Goal: Task Accomplishment & Management: Use online tool/utility

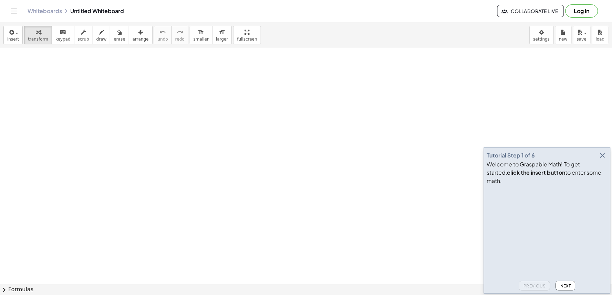
click at [559, 226] on video at bounding box center [538, 214] width 103 height 52
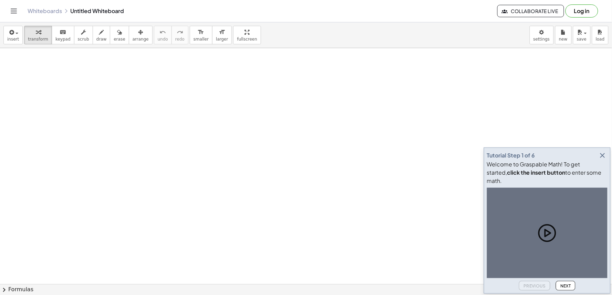
click at [559, 227] on div at bounding box center [547, 233] width 120 height 91
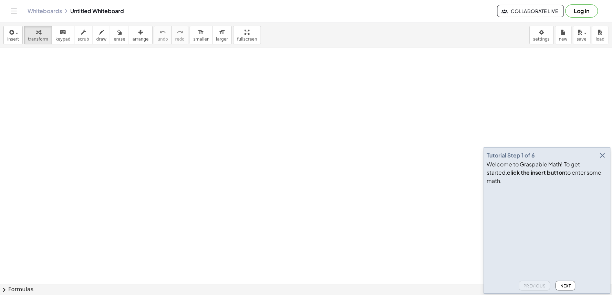
click at [590, 240] on video at bounding box center [538, 214] width 103 height 52
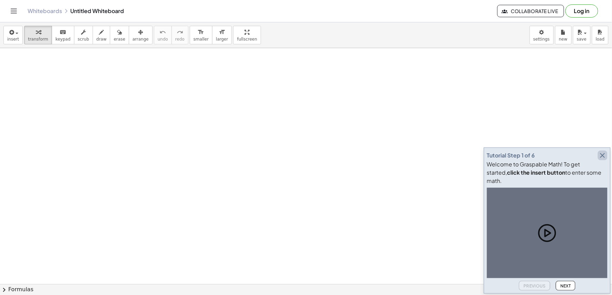
click at [600, 160] on icon "button" at bounding box center [602, 155] width 8 height 8
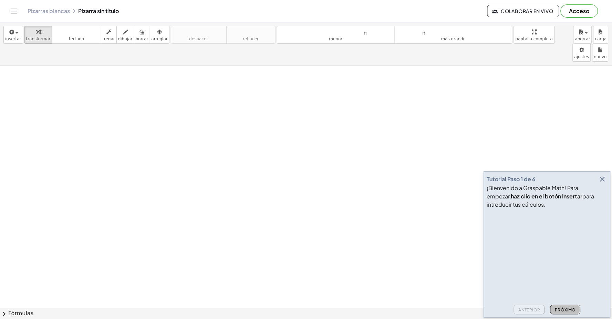
click at [574, 308] on font "Próximo" at bounding box center [565, 309] width 21 height 5
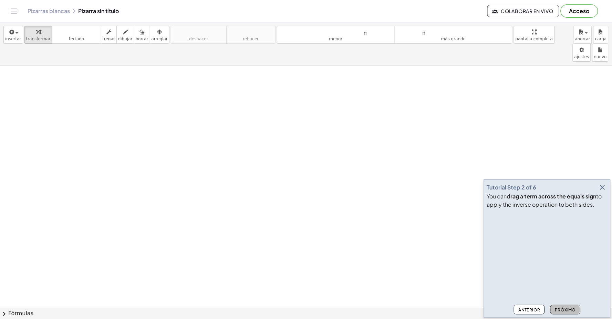
click at [572, 308] on font "Próximo" at bounding box center [565, 309] width 21 height 5
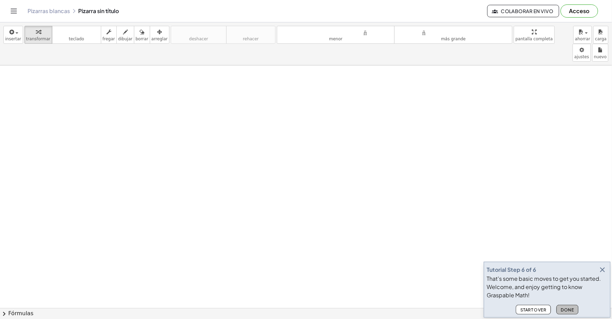
click at [572, 308] on span "Done" at bounding box center [567, 309] width 13 height 5
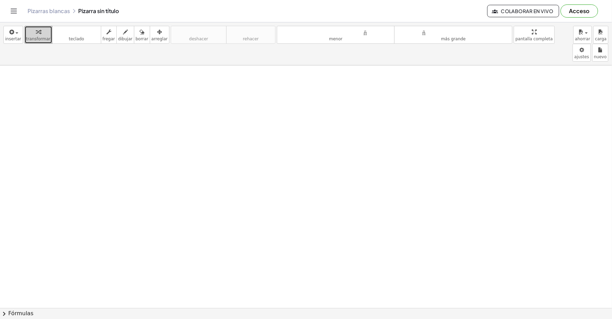
click at [36, 31] on icon "button" at bounding box center [38, 32] width 5 height 8
click at [14, 67] on div at bounding box center [306, 307] width 612 height 485
drag, startPoint x: 14, startPoint y: 67, endPoint x: 261, endPoint y: 63, distance: 246.1
click at [261, 65] on div at bounding box center [306, 307] width 612 height 485
drag, startPoint x: 217, startPoint y: 238, endPoint x: 197, endPoint y: 247, distance: 22.0
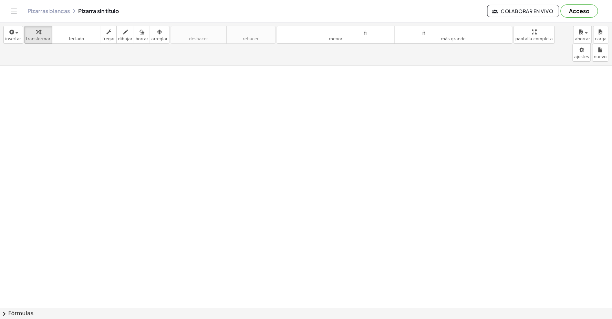
click at [197, 247] on div at bounding box center [306, 307] width 612 height 485
click at [197, 244] on div at bounding box center [306, 307] width 612 height 485
drag, startPoint x: 197, startPoint y: 244, endPoint x: 200, endPoint y: 241, distance: 3.7
click at [200, 241] on div at bounding box center [306, 307] width 612 height 485
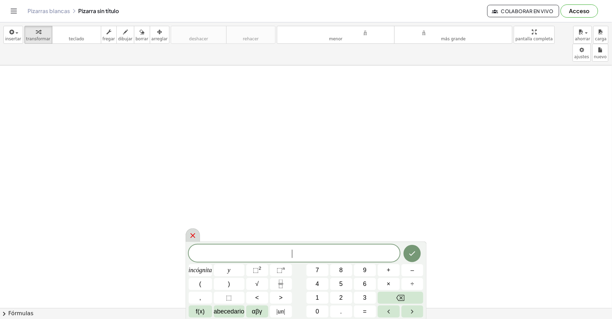
click at [200, 241] on div at bounding box center [193, 234] width 14 height 13
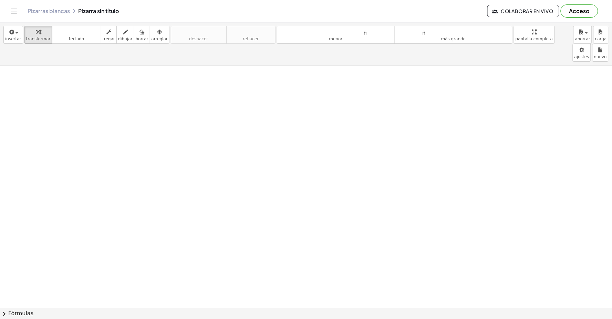
click at [204, 239] on div at bounding box center [306, 307] width 612 height 485
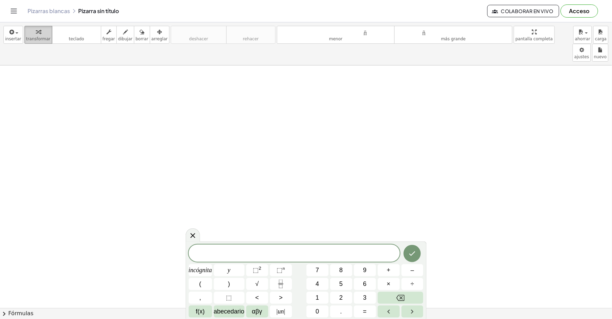
click at [46, 34] on button "transformar" at bounding box center [38, 35] width 28 height 18
drag, startPoint x: 37, startPoint y: 41, endPoint x: 36, endPoint y: 45, distance: 4.9
click at [36, 43] on button "transformar" at bounding box center [38, 35] width 28 height 18
click at [43, 65] on div at bounding box center [306, 307] width 612 height 485
click at [35, 65] on div at bounding box center [306, 307] width 612 height 485
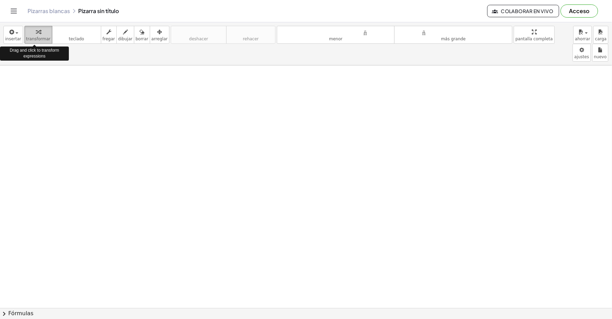
drag, startPoint x: 34, startPoint y: 38, endPoint x: 30, endPoint y: 40, distance: 3.7
click at [30, 40] on font "transformar" at bounding box center [38, 38] width 24 height 5
click at [54, 34] on font "teclado" at bounding box center [77, 32] width 46 height 7
click at [106, 29] on icon "button" at bounding box center [108, 32] width 5 height 8
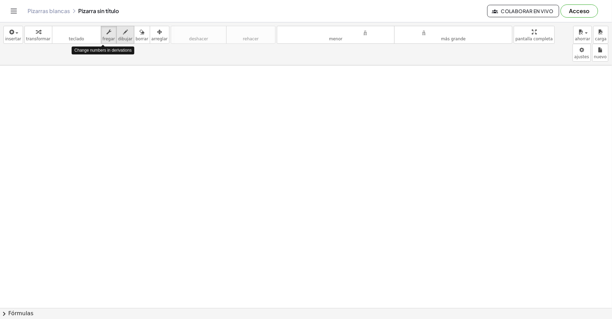
drag, startPoint x: 116, startPoint y: 32, endPoint x: 125, endPoint y: 34, distance: 9.2
click at [123, 33] on icon "button" at bounding box center [125, 32] width 5 height 8
drag, startPoint x: 127, startPoint y: 33, endPoint x: 136, endPoint y: 36, distance: 9.4
click at [134, 34] on button "borrar" at bounding box center [142, 35] width 16 height 18
click at [151, 37] on font "arreglar" at bounding box center [159, 38] width 16 height 5
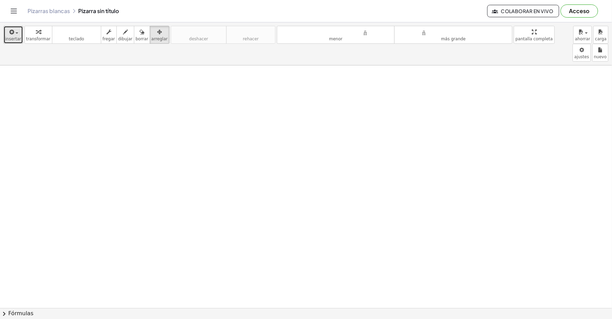
click at [8, 35] on icon "button" at bounding box center [11, 32] width 6 height 8
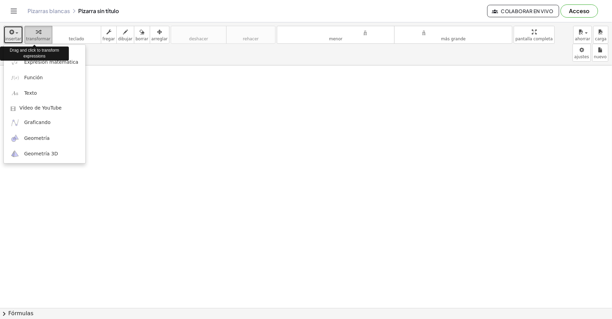
click at [40, 35] on div "button" at bounding box center [38, 32] width 24 height 8
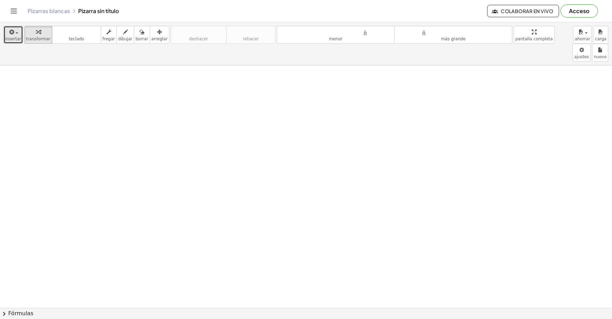
drag, startPoint x: 25, startPoint y: 31, endPoint x: 14, endPoint y: 27, distance: 11.9
click at [14, 28] on div "insertar Seleccione uno: Expresión matemática Función Texto Vídeo de YouTube Gr…" at bounding box center [306, 43] width 612 height 43
click at [9, 28] on icon "button" at bounding box center [11, 32] width 6 height 8
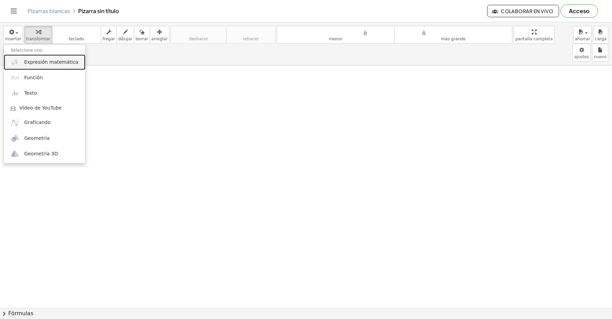
click at [46, 61] on font "Expresión matemática" at bounding box center [51, 62] width 54 height 6
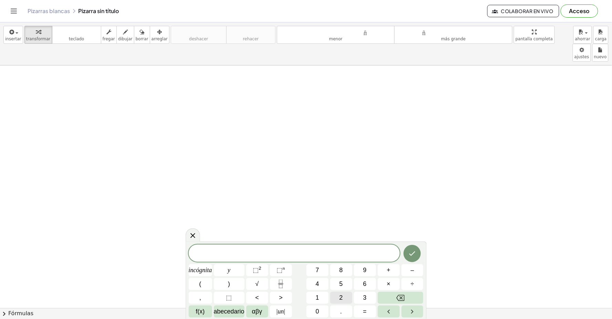
click at [338, 293] on button "2" at bounding box center [341, 298] width 22 height 12
click at [380, 285] on button "×" at bounding box center [389, 284] width 22 height 12
click at [345, 283] on button "5" at bounding box center [341, 284] width 22 height 12
click at [390, 299] on button "Retroceso" at bounding box center [401, 298] width 46 height 12
click at [388, 298] on button "Retroceso" at bounding box center [401, 298] width 46 height 12
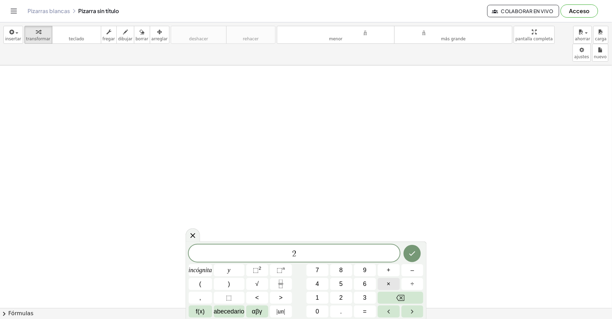
click at [388, 287] on font "×" at bounding box center [389, 283] width 4 height 7
click at [391, 292] on div "2 · · ​ incógnita y ⬚ 2 ⬚ n 7 8 9 + – ( ) √ 4 5 6 × ÷ , ⬚ < > 1 2 3 f(x) abeced…" at bounding box center [306, 280] width 235 height 73
click at [391, 294] on button "Retroceso" at bounding box center [401, 298] width 46 height 12
click at [396, 296] on icon "Retroceso" at bounding box center [400, 298] width 8 height 8
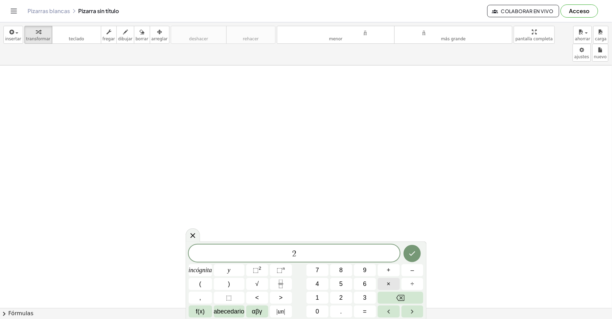
click at [388, 285] on font "×" at bounding box center [389, 283] width 4 height 7
click at [345, 281] on button "5" at bounding box center [341, 284] width 22 height 12
drag, startPoint x: 410, startPoint y: 254, endPoint x: 404, endPoint y: 251, distance: 6.6
click at [408, 252] on div at bounding box center [412, 253] width 22 height 18
click at [405, 250] on button "Hecho" at bounding box center [411, 253] width 17 height 17
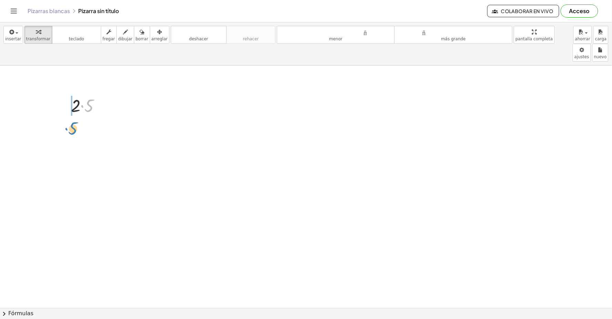
drag, startPoint x: 82, startPoint y: 92, endPoint x: 71, endPoint y: 115, distance: 25.4
click at [71, 115] on div "· 5 · 2 · 5" at bounding box center [306, 307] width 612 height 485
click at [98, 117] on div at bounding box center [88, 128] width 42 height 23
drag, startPoint x: 91, startPoint y: 112, endPoint x: 100, endPoint y: 109, distance: 9.4
click at [82, 129] on div "· 2 · 5" at bounding box center [82, 129] width 0 height 0
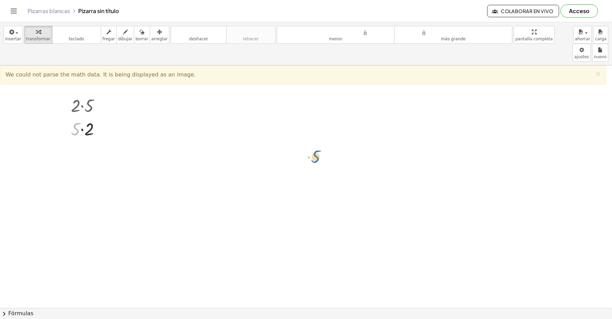
click at [369, 65] on div "· 2 · 5 · 5 · 2 · 5 We could not parse the math data. It is being displayed as …" at bounding box center [306, 307] width 612 height 485
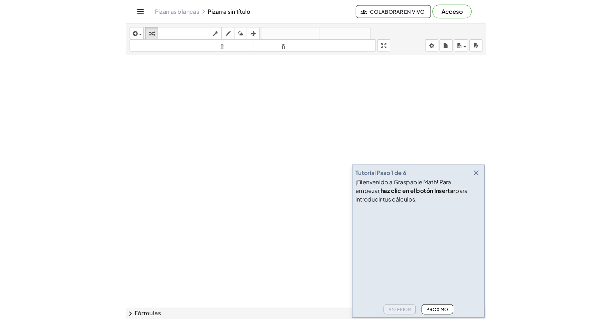
scroll to position [229, 0]
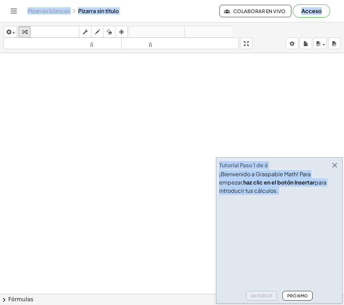
drag, startPoint x: 21, startPoint y: 9, endPoint x: 524, endPoint y: 75, distance: 507.2
click at [344, 75] on html "Actividades matemáticas fáciles de comprender Empezar Banco de actividades Trab…" at bounding box center [172, 152] width 344 height 305
click at [267, 141] on div at bounding box center [172, 73] width 344 height 499
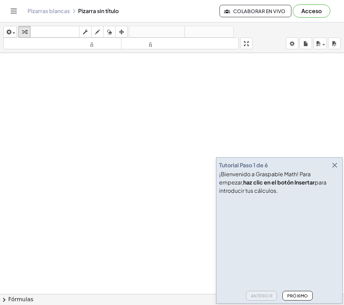
click at [267, 141] on div at bounding box center [172, 73] width 344 height 499
click at [267, 143] on div at bounding box center [172, 73] width 344 height 499
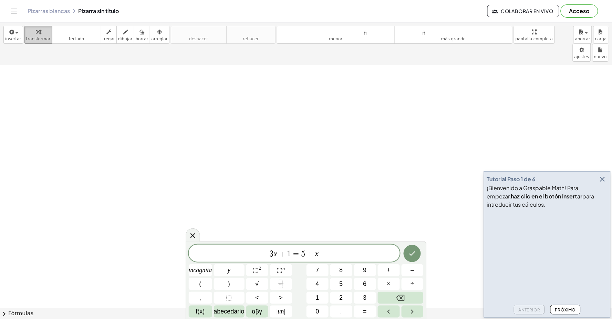
click at [42, 39] on font "transformar" at bounding box center [38, 38] width 24 height 5
click at [17, 30] on div "button" at bounding box center [13, 32] width 16 height 8
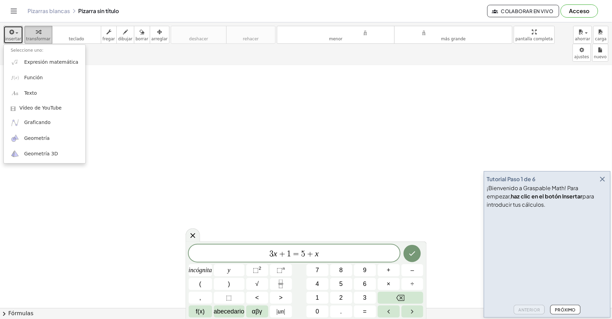
click at [31, 30] on div "button" at bounding box center [38, 32] width 24 height 8
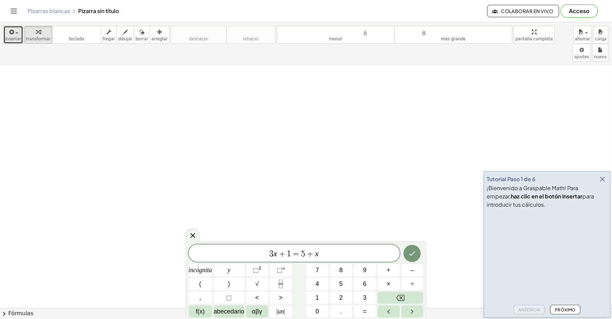
drag, startPoint x: 31, startPoint y: 30, endPoint x: 186, endPoint y: 115, distance: 176.7
click at [180, 119] on div "insertar Seleccione uno: Expresión matemática Función Texto Vídeo de YouTube Gr…" at bounding box center [306, 170] width 612 height 296
drag, startPoint x: 42, startPoint y: 37, endPoint x: 17, endPoint y: 33, distance: 25.4
click at [17, 33] on div "insertar Seleccione uno: Expresión matemática Función Texto Vídeo de YouTube Gr…" at bounding box center [306, 43] width 612 height 43
click at [36, 31] on icon "button" at bounding box center [38, 32] width 5 height 8
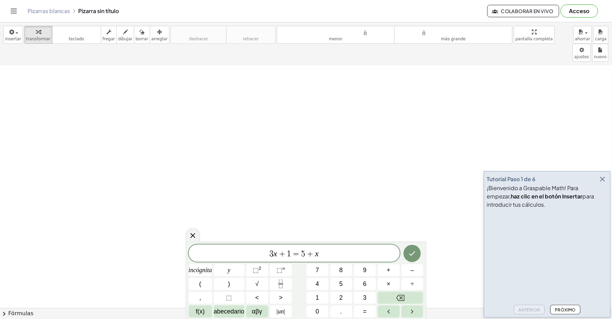
drag, startPoint x: 34, startPoint y: 47, endPoint x: 317, endPoint y: 175, distance: 310.1
click at [288, 178] on div "insertar Seleccione uno: Expresión matemática Función Texto Vídeo de YouTube Gr…" at bounding box center [306, 170] width 612 height 296
drag, startPoint x: 452, startPoint y: 188, endPoint x: 368, endPoint y: 181, distance: 84.2
click at [344, 188] on div at bounding box center [306, 85] width 612 height 499
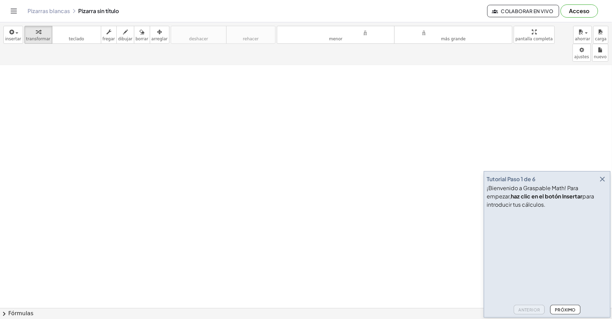
click at [272, 172] on div at bounding box center [306, 85] width 612 height 499
drag, startPoint x: 369, startPoint y: 157, endPoint x: 370, endPoint y: 160, distance: 3.7
click div
drag, startPoint x: 326, startPoint y: 162, endPoint x: 103, endPoint y: 96, distance: 233.0
click div
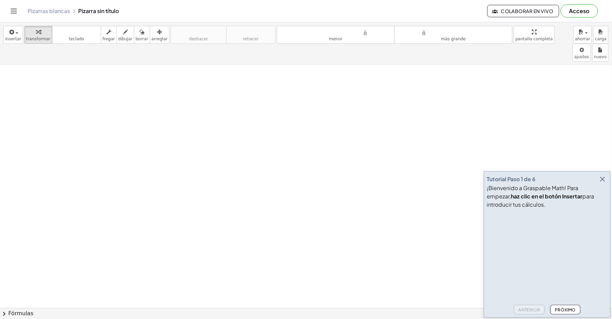
drag, startPoint x: 125, startPoint y: 82, endPoint x: 76, endPoint y: 82, distance: 48.5
click div
drag, startPoint x: 71, startPoint y: 81, endPoint x: 119, endPoint y: 86, distance: 48.5
click div
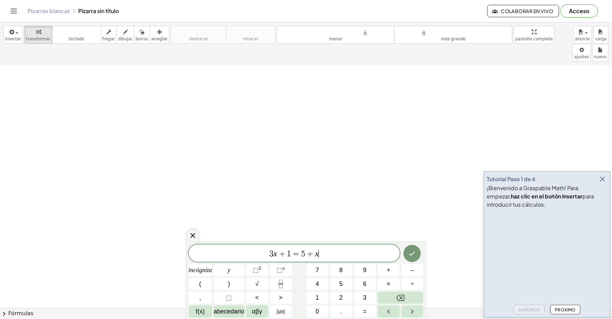
drag, startPoint x: 119, startPoint y: 86, endPoint x: 126, endPoint y: 91, distance: 8.2
click div
click div "button"
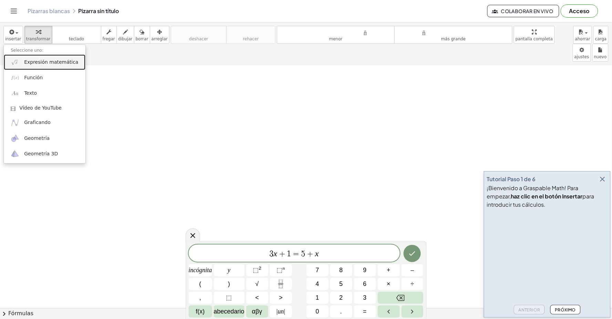
click font "Expresión matemática"
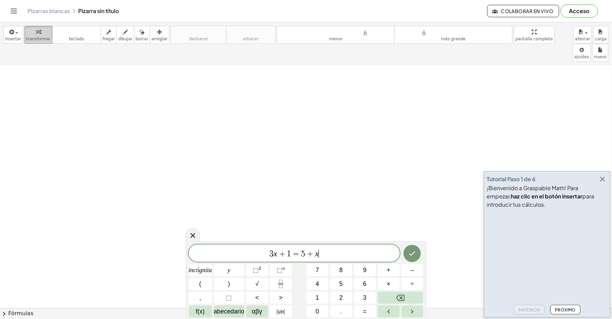
click div "button"
click font "Arrastre y haga clic para transformar expresiones"
click button "transformar"
click div "button"
click font "transformar"
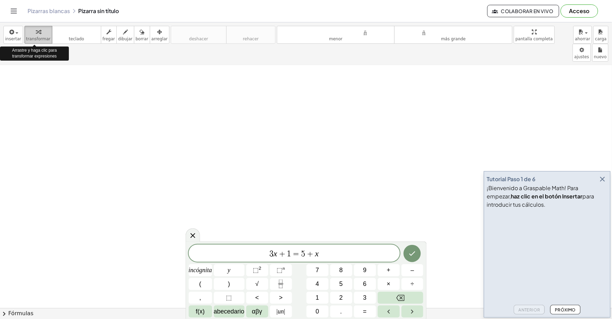
click font "transformar"
drag, startPoint x: 41, startPoint y: 32, endPoint x: 40, endPoint y: 51, distance: 19.0
click div "insertar Seleccione uno: Expresión matemática Función Texto Vídeo de YouTube Gr…"
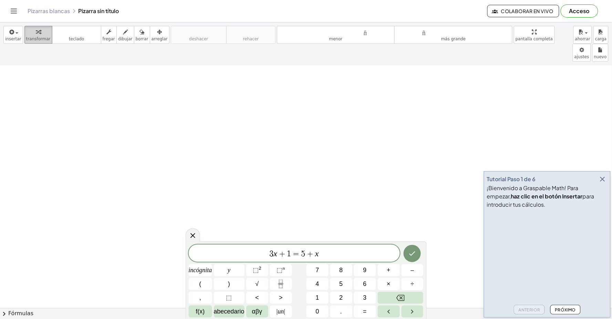
drag, startPoint x: 36, startPoint y: 54, endPoint x: 39, endPoint y: 40, distance: 14.0
click div "insertar Seleccione uno: Expresión matemática Función Texto Vídeo de YouTube Gr…"
click font "transformar"
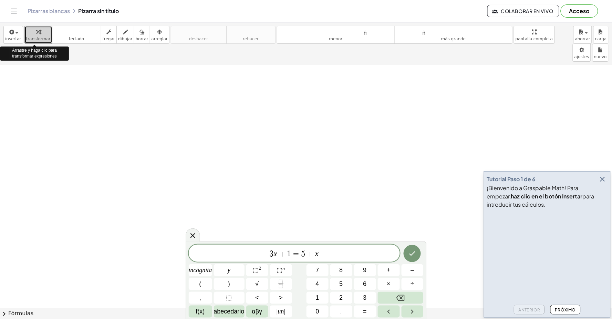
drag, startPoint x: 39, startPoint y: 40, endPoint x: 129, endPoint y: 126, distance: 124.7
click div "insertar Seleccione uno: Expresión matemática Función Texto Vídeo de YouTube Gr…"
drag, startPoint x: 129, startPoint y: 126, endPoint x: 399, endPoint y: 252, distance: 297.3
click span "3 x + 1 = 5 + x"
click button "Hecho"
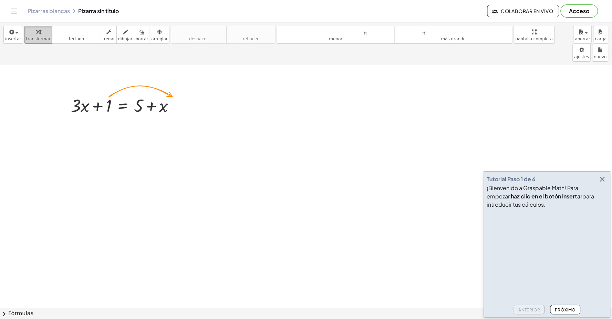
click font "transformar"
drag, startPoint x: 40, startPoint y: 39, endPoint x: 107, endPoint y: 102, distance: 91.8
click div "insertar Seleccione uno: Expresión matemática Función Texto Vídeo de YouTube Gr…"
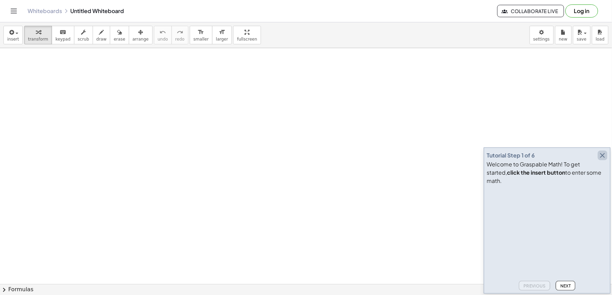
click at [601, 160] on icon "button" at bounding box center [602, 155] width 8 height 8
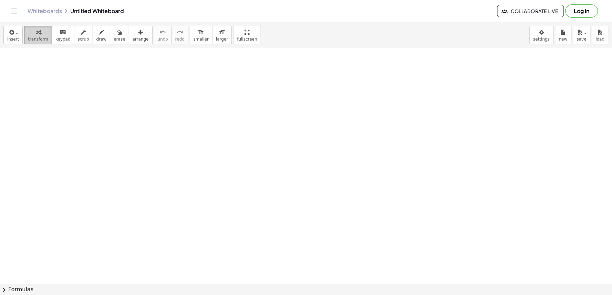
drag, startPoint x: 40, startPoint y: 40, endPoint x: 43, endPoint y: 36, distance: 5.2
click at [43, 36] on div "insert select one: Math Expression Function Text Youtube Video Graphing Geometr…" at bounding box center [306, 35] width 612 height 26
click at [9, 39] on span "insert" at bounding box center [13, 39] width 12 height 5
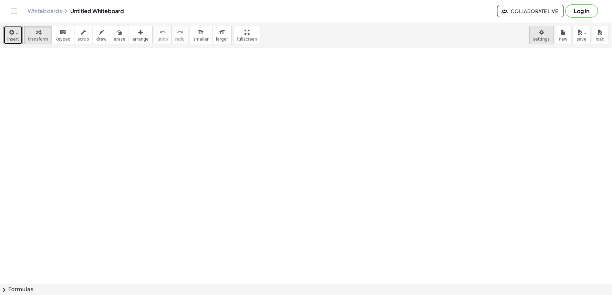
click at [542, 37] on body "Graspable Math Activities Get Started Activity Bank Assigned Work Classes White…" at bounding box center [306, 147] width 612 height 295
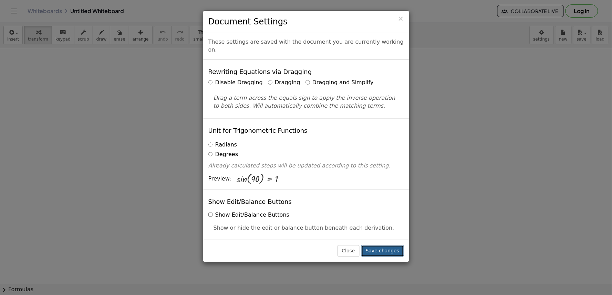
click at [383, 254] on button "Save changes" at bounding box center [382, 251] width 43 height 12
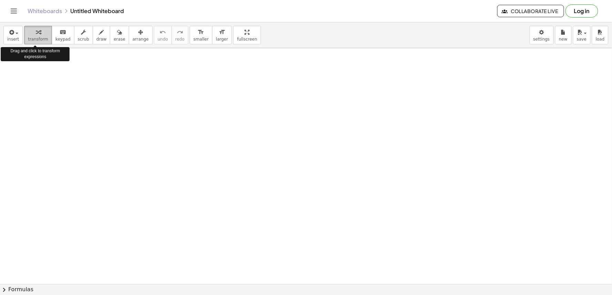
click at [36, 31] on icon "button" at bounding box center [38, 32] width 5 height 8
drag, startPoint x: 154, startPoint y: 213, endPoint x: 159, endPoint y: 222, distance: 10.0
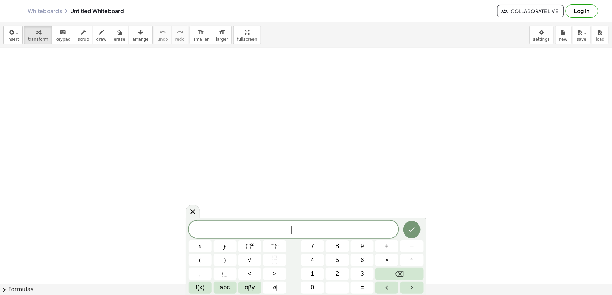
drag, startPoint x: 158, startPoint y: 221, endPoint x: 159, endPoint y: 224, distance: 3.6
click at [312, 246] on span "7" at bounding box center [312, 246] width 3 height 9
click at [198, 246] on button "x" at bounding box center [200, 247] width 23 height 12
click at [412, 248] on span "–" at bounding box center [411, 246] width 3 height 9
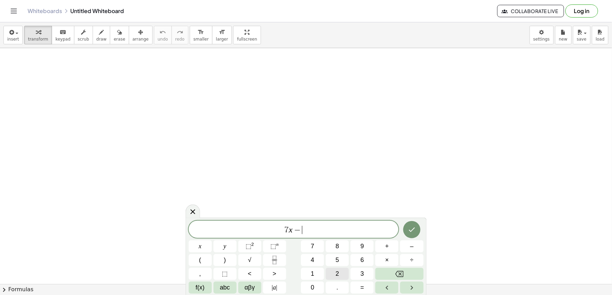
click at [345, 279] on button "2" at bounding box center [337, 274] width 23 height 12
click at [278, 274] on button ">" at bounding box center [274, 274] width 23 height 12
click at [367, 286] on button "=" at bounding box center [361, 288] width 23 height 12
click at [405, 230] on button "Done" at bounding box center [411, 229] width 17 height 17
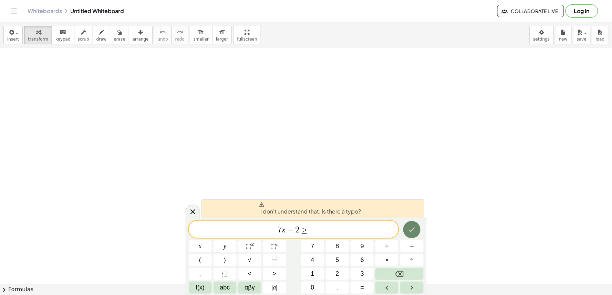
click at [419, 232] on button "Done" at bounding box center [411, 229] width 17 height 17
click at [416, 235] on button "Done" at bounding box center [411, 229] width 17 height 17
click at [409, 269] on button "Backspace" at bounding box center [399, 274] width 48 height 12
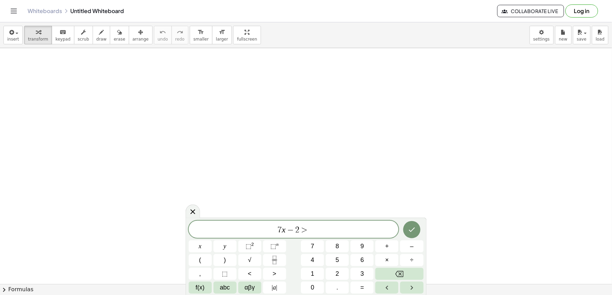
click at [410, 267] on div "****** 7 x − 2 > x y ⬚ 2 ⬚ n 7 8 9 + – ( ) √ 4 5 6 × ÷ , ⬚ < > 1 2 3 f(x) abc α…" at bounding box center [306, 257] width 235 height 73
click at [411, 265] on span "÷" at bounding box center [411, 260] width 3 height 9
click at [411, 264] on span "÷" at bounding box center [411, 260] width 3 height 9
click at [411, 263] on span "÷" at bounding box center [411, 260] width 3 height 9
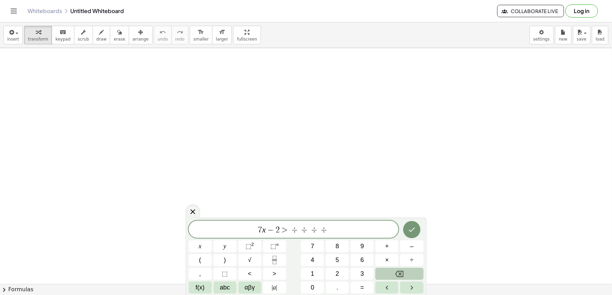
click at [402, 273] on icon "Backspace" at bounding box center [399, 274] width 8 height 8
click at [402, 272] on icon "Backspace" at bounding box center [399, 274] width 8 height 8
click at [403, 273] on icon "Backspace" at bounding box center [399, 274] width 8 height 8
click at [403, 274] on icon "Backspace" at bounding box center [399, 274] width 8 height 8
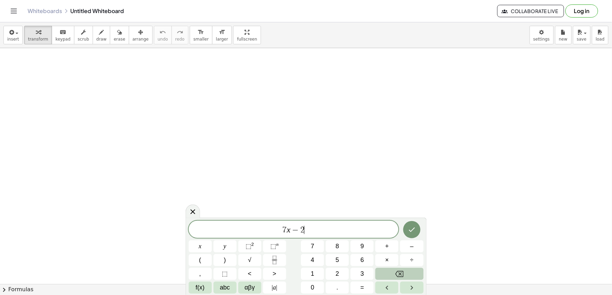
click at [403, 274] on icon "Backspace" at bounding box center [399, 274] width 8 height 8
click at [402, 274] on icon "Backspace" at bounding box center [399, 274] width 8 height 8
click at [199, 249] on span "x" at bounding box center [200, 246] width 3 height 9
click at [404, 249] on button "–" at bounding box center [411, 247] width 23 height 12
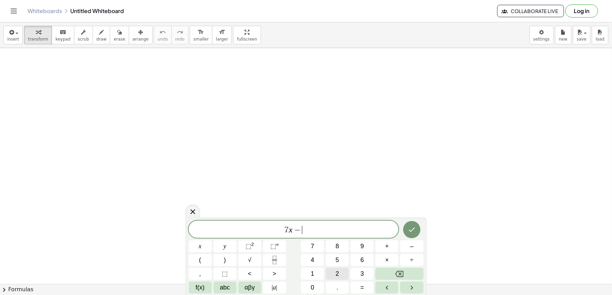
click at [331, 271] on button "2" at bounding box center [337, 274] width 23 height 12
click at [280, 270] on button ">" at bounding box center [274, 274] width 23 height 12
click at [362, 283] on button "=" at bounding box center [361, 288] width 23 height 12
click at [409, 226] on icon "Done" at bounding box center [412, 230] width 8 height 8
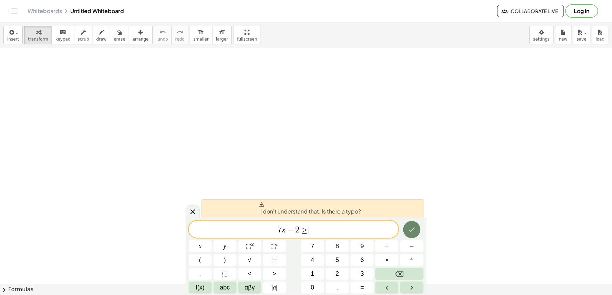
click at [407, 232] on button "Done" at bounding box center [411, 229] width 17 height 17
click at [407, 233] on button "Done" at bounding box center [411, 229] width 17 height 17
click at [406, 234] on button "Done" at bounding box center [411, 229] width 17 height 17
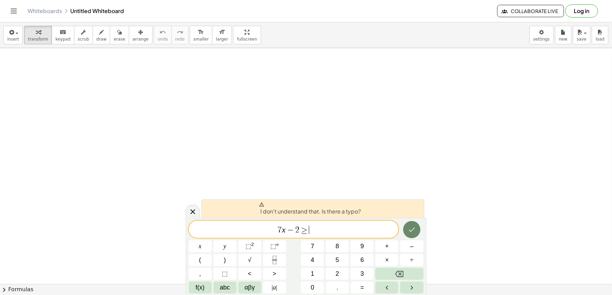
click at [406, 234] on button "Done" at bounding box center [411, 229] width 17 height 17
click at [407, 232] on button "Done" at bounding box center [411, 229] width 17 height 17
drag, startPoint x: 435, startPoint y: 231, endPoint x: 435, endPoint y: 213, distance: 17.9
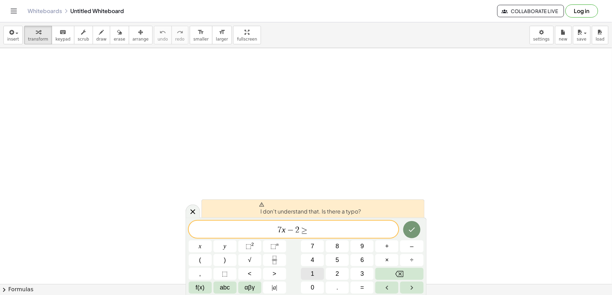
click at [321, 277] on button "1" at bounding box center [312, 274] width 23 height 12
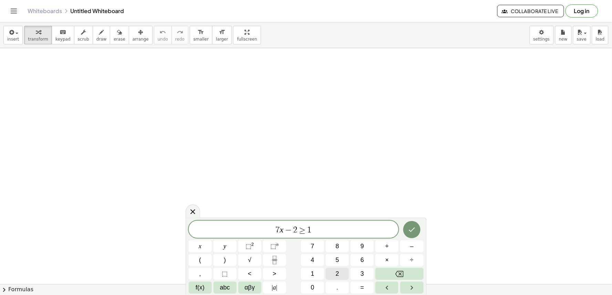
click at [333, 271] on button "2" at bounding box center [337, 274] width 23 height 12
click at [413, 231] on icon "Done" at bounding box center [412, 230] width 8 height 8
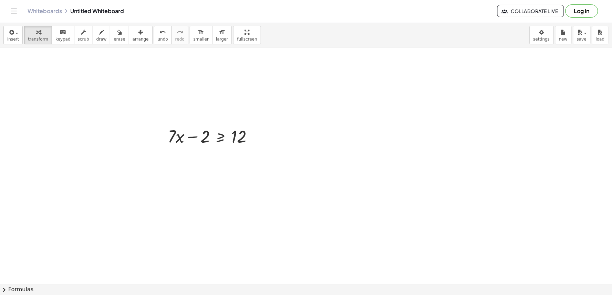
scroll to position [115, 0]
click at [194, 123] on div at bounding box center [213, 122] width 98 height 23
click at [221, 124] on div at bounding box center [213, 122] width 98 height 23
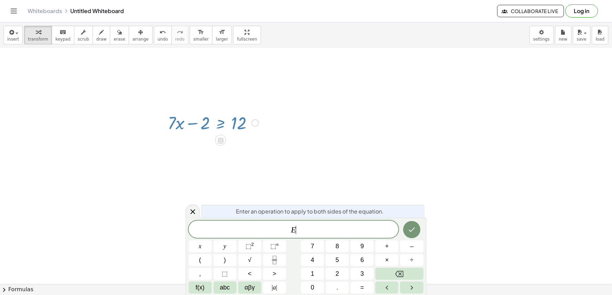
click at [221, 124] on div at bounding box center [213, 122] width 98 height 23
click at [190, 125] on div at bounding box center [213, 122] width 98 height 23
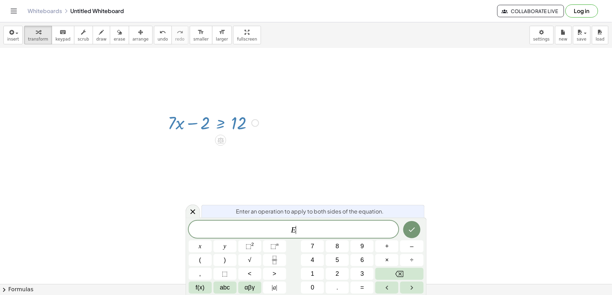
click at [190, 125] on div at bounding box center [213, 122] width 98 height 23
click at [190, 210] on icon at bounding box center [193, 212] width 8 height 8
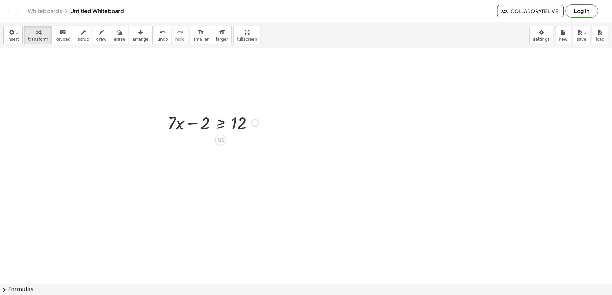
click at [194, 123] on div at bounding box center [213, 122] width 98 height 23
click at [180, 127] on div at bounding box center [213, 122] width 98 height 23
click at [219, 125] on div at bounding box center [213, 122] width 98 height 23
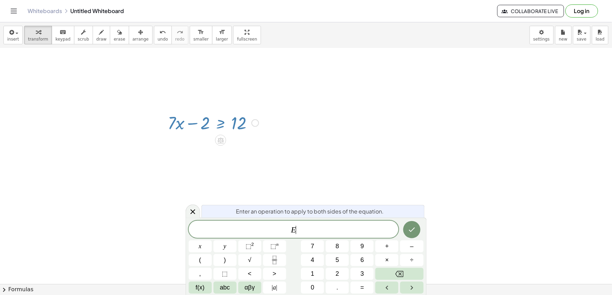
click at [219, 125] on div at bounding box center [213, 122] width 98 height 23
click at [200, 208] on body "Graspable Math Activities Get Started Activity Bank Assigned Work Classes White…" at bounding box center [306, 147] width 612 height 295
click at [198, 210] on div at bounding box center [193, 211] width 14 height 13
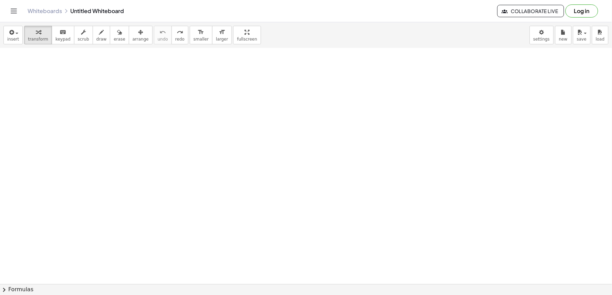
click at [198, 183] on div at bounding box center [306, 192] width 612 height 517
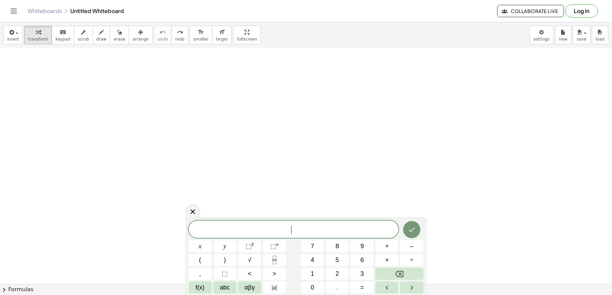
click at [198, 185] on div at bounding box center [306, 192] width 612 height 517
click at [308, 244] on button "7" at bounding box center [312, 247] width 23 height 12
click at [202, 246] on button "x" at bounding box center [200, 247] width 23 height 12
click at [407, 246] on button "–" at bounding box center [411, 247] width 23 height 12
click at [335, 273] on button "2" at bounding box center [337, 274] width 23 height 12
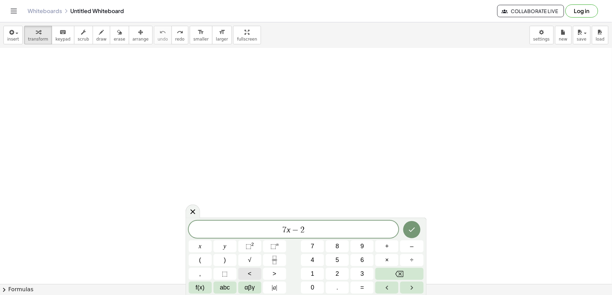
click at [252, 274] on button "<" at bounding box center [249, 274] width 23 height 12
click at [391, 274] on button "Backspace" at bounding box center [399, 274] width 48 height 12
click at [265, 273] on button ">" at bounding box center [274, 274] width 23 height 12
click at [359, 287] on button "=" at bounding box center [361, 288] width 23 height 12
click at [312, 270] on button "1" at bounding box center [312, 274] width 23 height 12
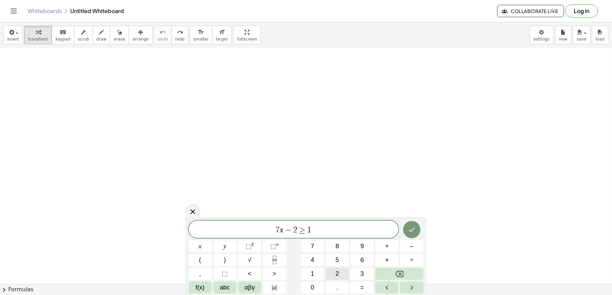
click at [340, 266] on div "****** 7 x − 2 ≥ 1 ​ x y ⬚ 2 ⬚ n 7 8 9 + – ( ) √ 4 5 6 × ÷ , ⬚ < > 1 2 3 f(x) a…" at bounding box center [306, 257] width 235 height 73
click at [344, 273] on button "2" at bounding box center [337, 274] width 23 height 12
click at [408, 229] on icon "Done" at bounding box center [412, 230] width 8 height 8
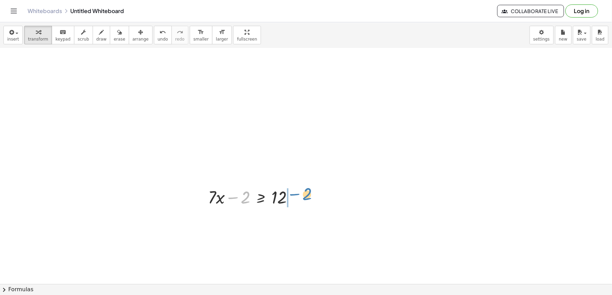
drag, startPoint x: 232, startPoint y: 200, endPoint x: 293, endPoint y: 196, distance: 61.7
click at [293, 196] on div at bounding box center [253, 196] width 98 height 23
click at [258, 214] on div at bounding box center [265, 220] width 123 height 23
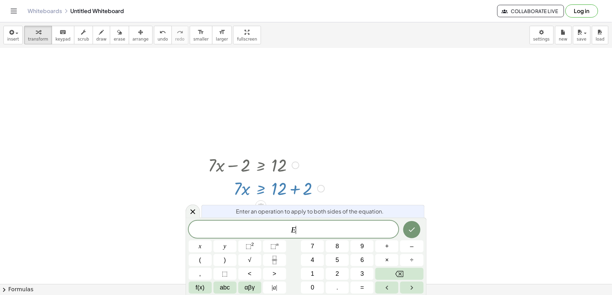
scroll to position [147, 0]
click at [192, 214] on icon at bounding box center [193, 212] width 8 height 8
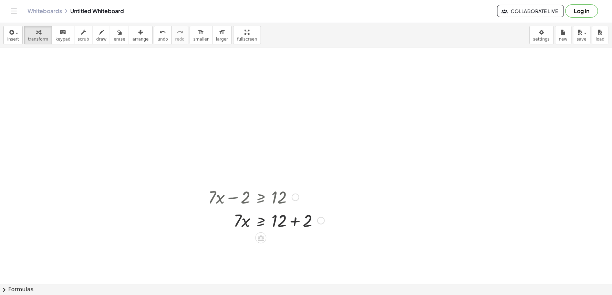
scroll to position [115, 0]
drag, startPoint x: 254, startPoint y: 221, endPoint x: 315, endPoint y: 212, distance: 62.0
click at [315, 212] on div at bounding box center [265, 220] width 123 height 23
drag, startPoint x: 238, startPoint y: 222, endPoint x: 326, endPoint y: 225, distance: 87.8
click at [325, 229] on div at bounding box center [265, 220] width 123 height 23
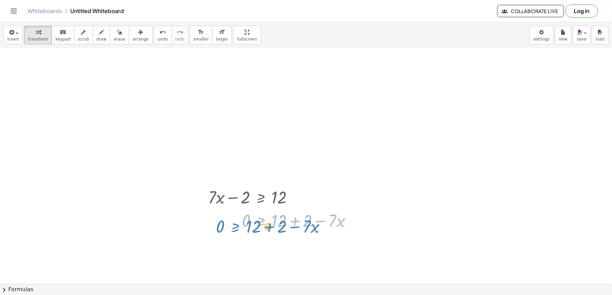
drag, startPoint x: 256, startPoint y: 222, endPoint x: 220, endPoint y: 223, distance: 36.5
click at [220, 223] on div at bounding box center [282, 220] width 156 height 23
drag, startPoint x: 294, startPoint y: 220, endPoint x: 224, endPoint y: 223, distance: 70.3
click at [224, 223] on div at bounding box center [282, 220] width 156 height 23
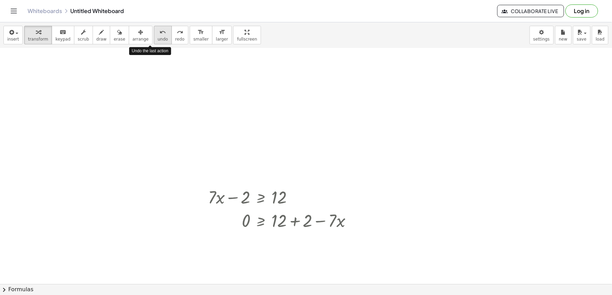
click at [158, 33] on div "undo" at bounding box center [163, 32] width 10 height 8
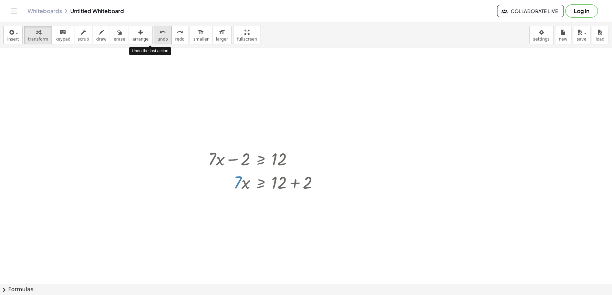
click at [158, 37] on span "undo" at bounding box center [163, 39] width 10 height 5
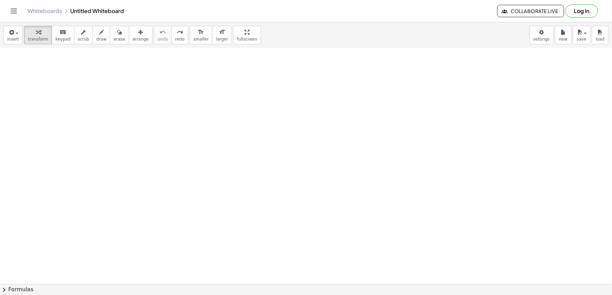
click at [160, 157] on div at bounding box center [306, 153] width 612 height 517
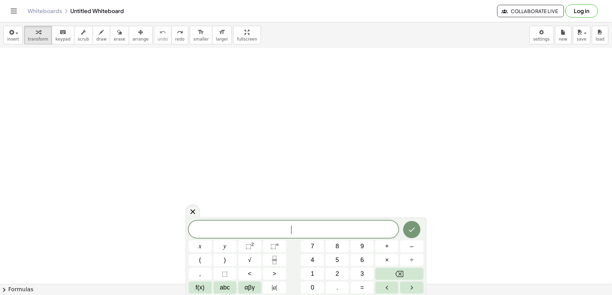
click at [160, 157] on div at bounding box center [306, 153] width 612 height 517
click at [336, 260] on span "5" at bounding box center [337, 260] width 3 height 9
click at [208, 243] on button "x" at bounding box center [200, 247] width 23 height 12
click at [390, 249] on button "+" at bounding box center [386, 247] width 23 height 12
click at [306, 273] on button "1" at bounding box center [312, 274] width 23 height 12
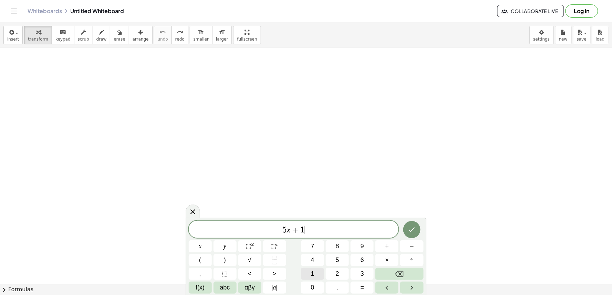
click at [306, 273] on button "1" at bounding box center [312, 274] width 23 height 12
click at [253, 272] on button "<" at bounding box center [249, 274] width 23 height 12
click at [363, 293] on span "=" at bounding box center [362, 287] width 4 height 9
click at [408, 247] on button "–" at bounding box center [411, 247] width 23 height 12
click at [318, 269] on button "1" at bounding box center [312, 274] width 23 height 12
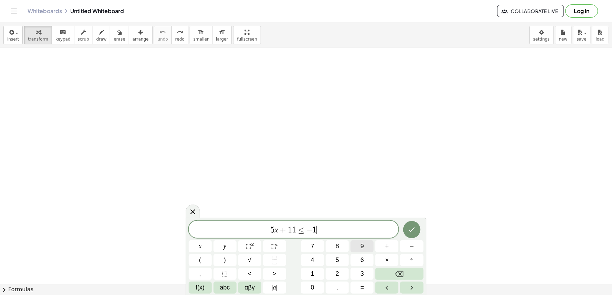
click at [358, 250] on button "9" at bounding box center [361, 247] width 23 height 12
click at [404, 233] on button "Done" at bounding box center [411, 229] width 17 height 17
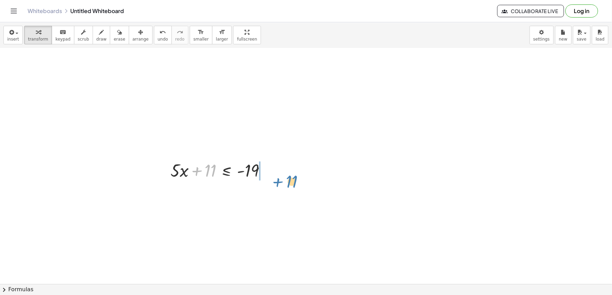
drag, startPoint x: 198, startPoint y: 173, endPoint x: 272, endPoint y: 174, distance: 74.3
click at [276, 175] on div "+ 11 + · 5 · x + 11 ≤ - 19" at bounding box center [306, 153] width 612 height 517
click at [274, 194] on div at bounding box center [237, 193] width 141 height 23
click at [297, 194] on div at bounding box center [301, 194] width 8 height 8
drag, startPoint x: 210, startPoint y: 196, endPoint x: 248, endPoint y: 211, distance: 41.0
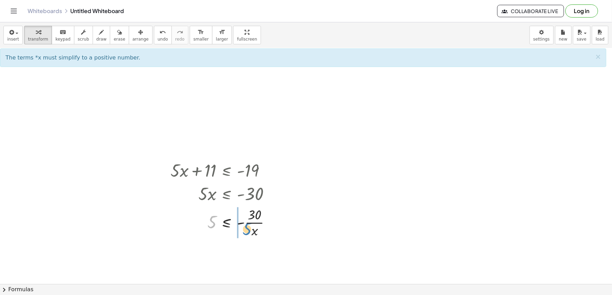
drag, startPoint x: 213, startPoint y: 208, endPoint x: 248, endPoint y: 214, distance: 35.8
click at [248, 214] on div at bounding box center [223, 222] width 113 height 34
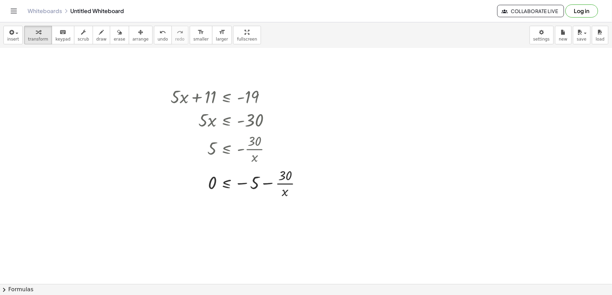
scroll to position [229, 0]
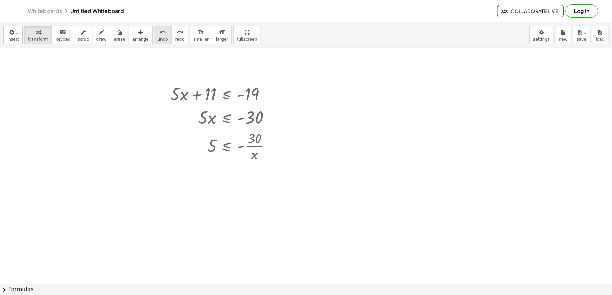
click at [154, 33] on button "undo undo" at bounding box center [163, 35] width 18 height 19
drag, startPoint x: 203, startPoint y: 118, endPoint x: 190, endPoint y: 115, distance: 13.4
click at [190, 115] on div at bounding box center [223, 116] width 112 height 23
drag, startPoint x: 211, startPoint y: 118, endPoint x: 207, endPoint y: 114, distance: 5.1
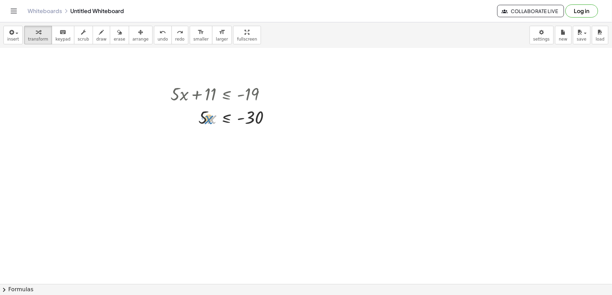
click at [208, 116] on div at bounding box center [223, 116] width 112 height 23
drag, startPoint x: 204, startPoint y: 118, endPoint x: 244, endPoint y: 135, distance: 42.4
drag, startPoint x: 212, startPoint y: 120, endPoint x: 214, endPoint y: 130, distance: 9.9
click at [227, 94] on div "+ · 5 · x + 11 ≤ - 19 · 5 · x ≤ − 19 − 11 · 5 · x ≤ - 30 · 5 x ≤ - 30 ·" at bounding box center [227, 94] width 0 height 0
drag, startPoint x: 212, startPoint y: 150, endPoint x: 260, endPoint y: 156, distance: 47.5
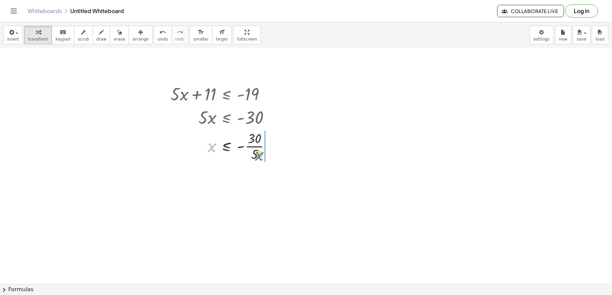
click at [260, 157] on div at bounding box center [223, 146] width 113 height 34
click at [156, 37] on button "undo undo" at bounding box center [163, 35] width 18 height 19
click at [207, 116] on div at bounding box center [223, 116] width 112 height 23
drag, startPoint x: 212, startPoint y: 118, endPoint x: 209, endPoint y: 114, distance: 5.0
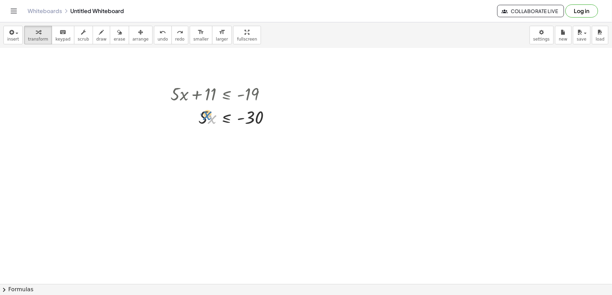
click at [209, 114] on div at bounding box center [223, 116] width 112 height 23
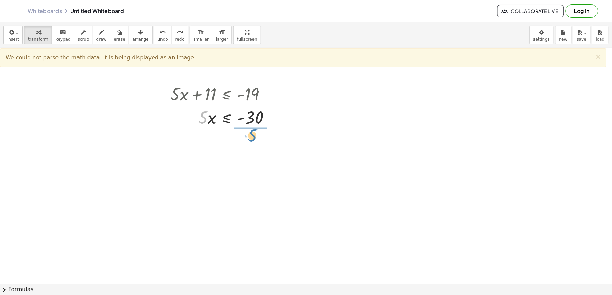
drag, startPoint x: 204, startPoint y: 118, endPoint x: 253, endPoint y: 136, distance: 52.1
click at [239, 145] on div at bounding box center [223, 146] width 113 height 34
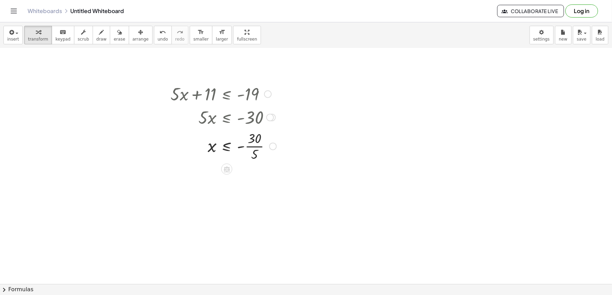
click at [239, 147] on div at bounding box center [223, 146] width 113 height 34
drag, startPoint x: 226, startPoint y: 151, endPoint x: 240, endPoint y: 147, distance: 14.7
click at [231, 150] on div at bounding box center [223, 146] width 113 height 34
click at [249, 147] on div at bounding box center [223, 146] width 113 height 34
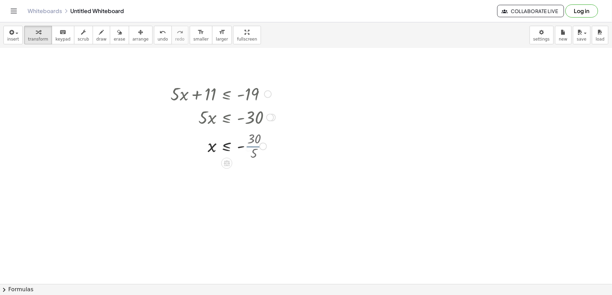
click at [249, 147] on div at bounding box center [223, 146] width 112 height 23
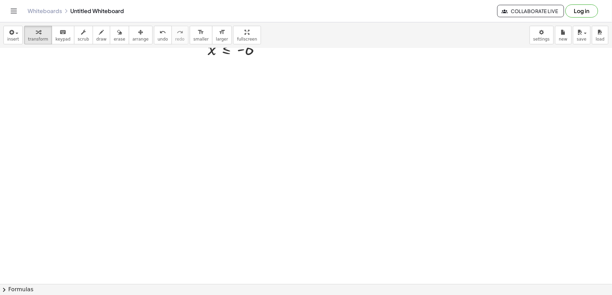
scroll to position [472, 0]
click at [202, 215] on div at bounding box center [306, 48] width 612 height 945
drag, startPoint x: 236, startPoint y: 214, endPoint x: 243, endPoint y: 210, distance: 7.6
click at [238, 212] on div at bounding box center [306, 48] width 612 height 945
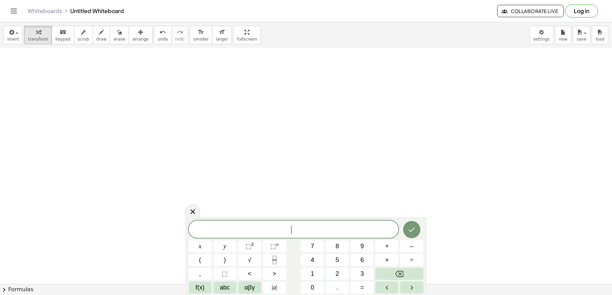
click at [243, 210] on div at bounding box center [306, 48] width 612 height 945
click at [404, 248] on button "–" at bounding box center [411, 247] width 23 height 12
click at [353, 277] on button "3" at bounding box center [361, 274] width 23 height 12
click at [208, 250] on button "x" at bounding box center [200, 247] width 23 height 12
click at [413, 269] on button "Backspace" at bounding box center [399, 274] width 48 height 12
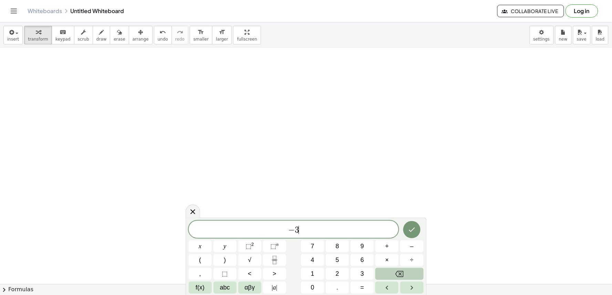
click at [413, 269] on button "Backspace" at bounding box center [399, 274] width 48 height 12
click at [342, 278] on button "2" at bounding box center [337, 274] width 23 height 12
click at [198, 249] on button "x" at bounding box center [200, 247] width 23 height 12
click at [393, 246] on button "+" at bounding box center [386, 247] width 23 height 12
click at [312, 268] on button "1" at bounding box center [312, 274] width 23 height 12
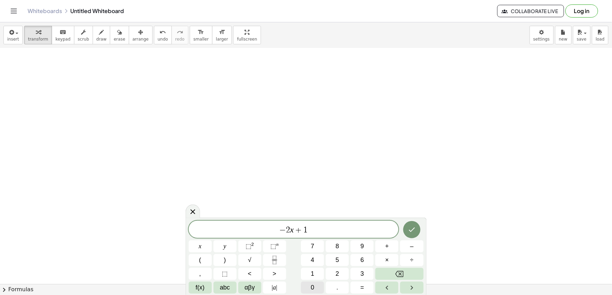
click at [313, 283] on span "0" at bounding box center [312, 287] width 3 height 9
click at [283, 273] on button ">" at bounding box center [274, 274] width 23 height 12
click at [359, 283] on button "=" at bounding box center [361, 288] width 23 height 12
click at [338, 277] on span "2" at bounding box center [337, 274] width 3 height 9
click at [315, 288] on button "0" at bounding box center [312, 288] width 23 height 12
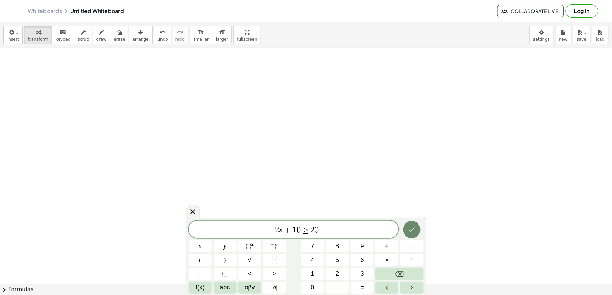
click at [409, 225] on button "Done" at bounding box center [411, 229] width 17 height 17
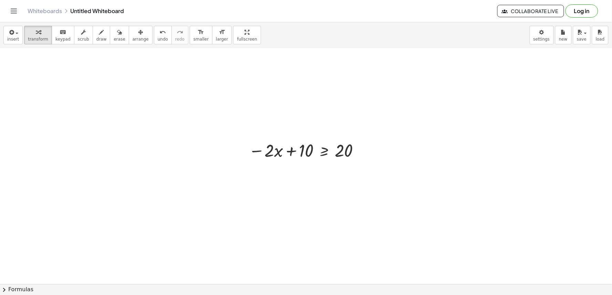
scroll to position [549, 0]
drag, startPoint x: 294, startPoint y: 149, endPoint x: 366, endPoint y: 147, distance: 72.0
click at [366, 147] on div "+ 10 − · 2 · x + 10 ≥ 20" at bounding box center [302, 149] width 129 height 27
click at [291, 171] on div at bounding box center [322, 172] width 154 height 23
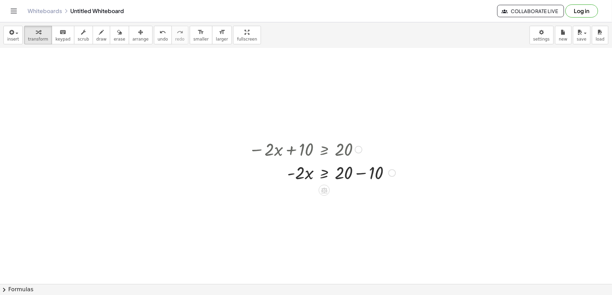
click at [360, 173] on div at bounding box center [322, 172] width 154 height 23
click at [360, 173] on div at bounding box center [358, 173] width 8 height 8
drag, startPoint x: 294, startPoint y: 176, endPoint x: 332, endPoint y: 196, distance: 42.9
click at [342, 200] on div at bounding box center [306, 201] width 123 height 34
click at [342, 200] on div at bounding box center [306, 201] width 122 height 23
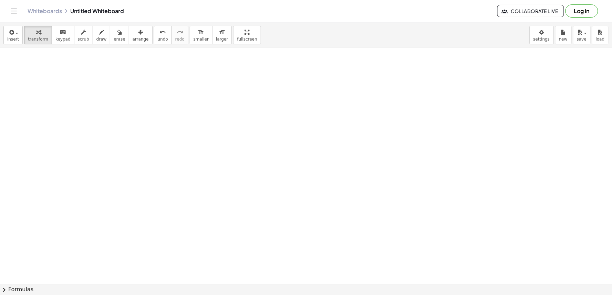
scroll to position [785, 0]
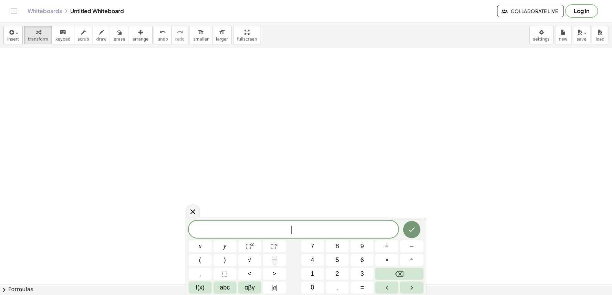
drag, startPoint x: 158, startPoint y: 177, endPoint x: 156, endPoint y: 182, distance: 5.4
click at [319, 261] on button "4" at bounding box center [312, 260] width 23 height 12
click at [401, 242] on button "–" at bounding box center [411, 247] width 23 height 12
click at [313, 262] on span "4" at bounding box center [312, 260] width 3 height 9
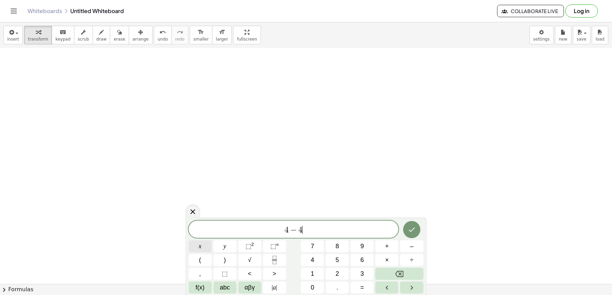
click at [204, 250] on button "x" at bounding box center [200, 247] width 23 height 12
click at [412, 243] on span "–" at bounding box center [411, 246] width 3 height 9
click at [308, 276] on button "1" at bounding box center [312, 274] width 23 height 12
click at [335, 259] on button "5" at bounding box center [337, 260] width 23 height 12
click at [400, 273] on icon "Backspace" at bounding box center [399, 274] width 8 height 8
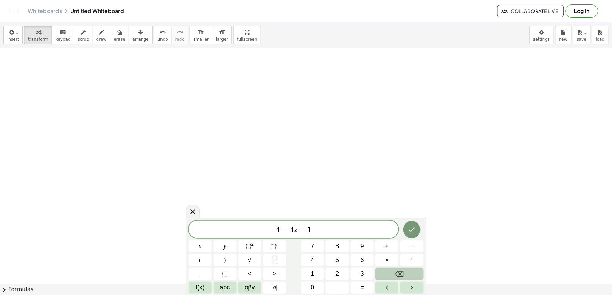
click at [401, 273] on icon "Backspace" at bounding box center [399, 274] width 8 height 6
click at [403, 272] on icon "Backspace" at bounding box center [399, 274] width 8 height 8
click at [403, 271] on icon "Backspace" at bounding box center [399, 274] width 8 height 8
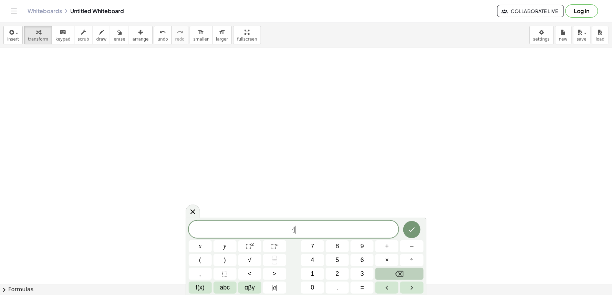
click at [403, 271] on icon "Backspace" at bounding box center [399, 274] width 8 height 6
click at [403, 271] on icon "Backspace" at bounding box center [399, 274] width 8 height 8
click at [407, 241] on button "–" at bounding box center [411, 247] width 23 height 12
click at [319, 260] on button "4" at bounding box center [312, 260] width 23 height 12
click at [196, 249] on button "x" at bounding box center [200, 247] width 23 height 12
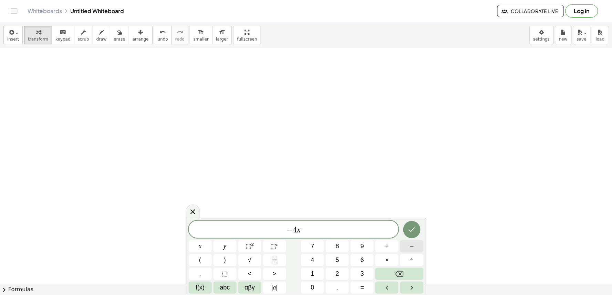
click at [409, 245] on button "–" at bounding box center [411, 247] width 23 height 12
click at [310, 278] on button "1" at bounding box center [312, 274] width 23 height 12
click at [331, 259] on button "5" at bounding box center [337, 260] width 23 height 12
click at [279, 277] on button ">" at bounding box center [274, 274] width 23 height 12
click at [314, 263] on button "4" at bounding box center [312, 260] width 23 height 12
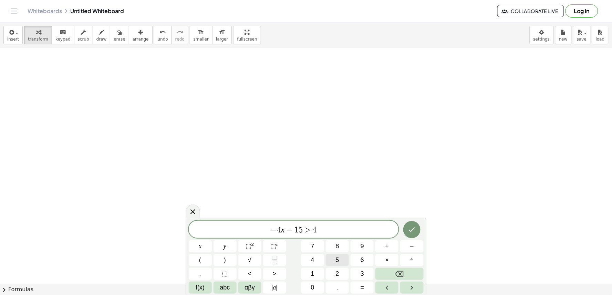
click at [334, 261] on button "5" at bounding box center [337, 260] width 23 height 12
click at [407, 233] on button "Done" at bounding box center [411, 229] width 17 height 17
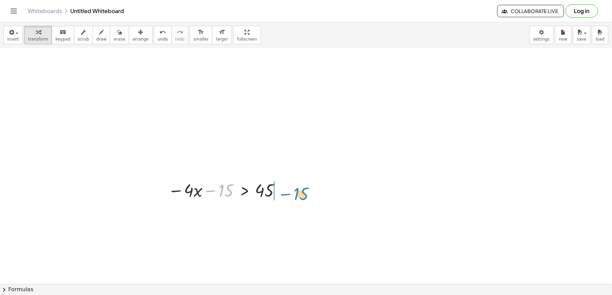
drag, startPoint x: 216, startPoint y: 191, endPoint x: 291, endPoint y: 193, distance: 75.1
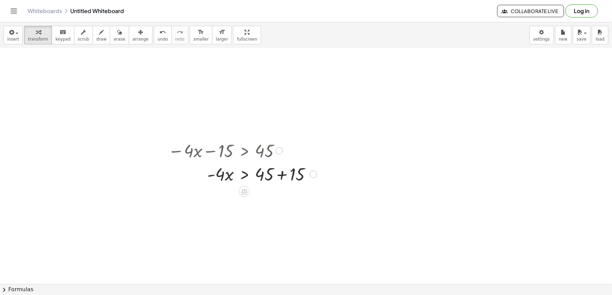
scroll to position [862, 0]
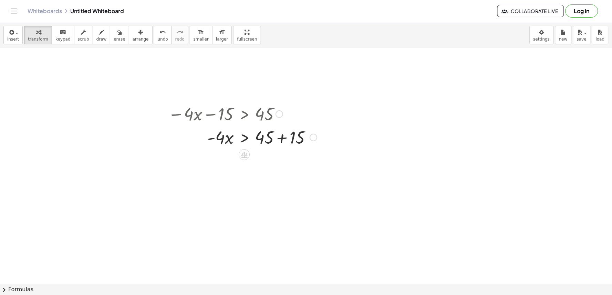
click at [282, 139] on div at bounding box center [243, 136] width 156 height 23
click at [244, 138] on div "· 4 · x 15 > 45 - + +" at bounding box center [244, 138] width 0 height 0
drag, startPoint x: 217, startPoint y: 139, endPoint x: 231, endPoint y: 158, distance: 23.3
drag, startPoint x: 225, startPoint y: 162, endPoint x: 267, endPoint y: 178, distance: 44.9
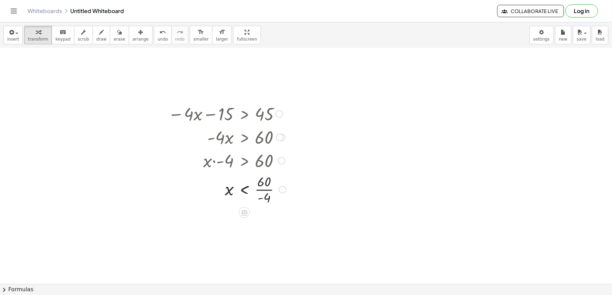
click at [259, 189] on div at bounding box center [227, 189] width 125 height 34
click at [259, 189] on div at bounding box center [229, 189] width 129 height 23
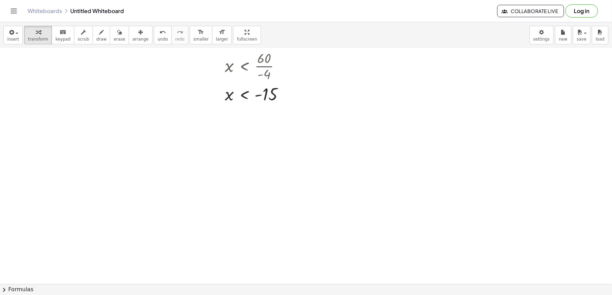
scroll to position [1060, 0]
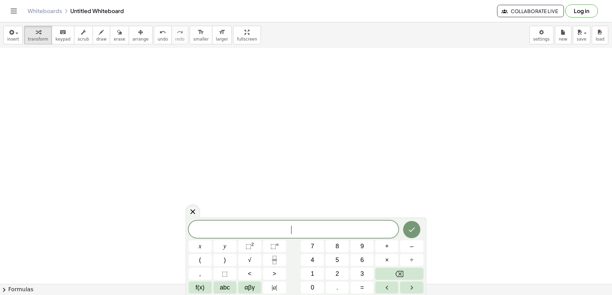
drag, startPoint x: 173, startPoint y: 255, endPoint x: 163, endPoint y: 277, distance: 24.5
click at [339, 242] on button "8" at bounding box center [337, 247] width 23 height 12
click at [198, 241] on button "x" at bounding box center [200, 247] width 23 height 12
click at [405, 248] on button "–" at bounding box center [411, 247] width 23 height 12
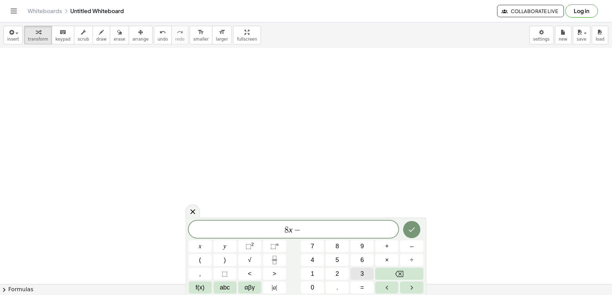
click at [357, 277] on button "3" at bounding box center [361, 274] width 23 height 12
click at [246, 275] on button "<" at bounding box center [249, 274] width 23 height 12
click at [338, 273] on span "2" at bounding box center [337, 274] width 3 height 9
click at [321, 271] on button "1" at bounding box center [312, 274] width 23 height 12
click at [412, 225] on button "Done" at bounding box center [411, 229] width 17 height 17
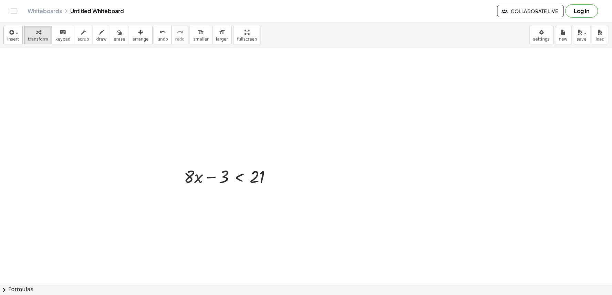
scroll to position [1175, 0]
drag, startPoint x: 218, startPoint y: 152, endPoint x: 291, endPoint y: 152, distance: 73.3
click at [273, 177] on div at bounding box center [243, 176] width 126 height 23
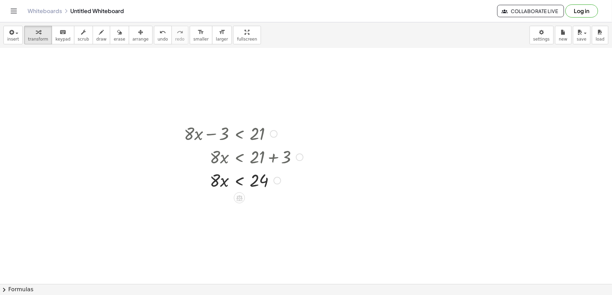
scroll to position [1220, 0]
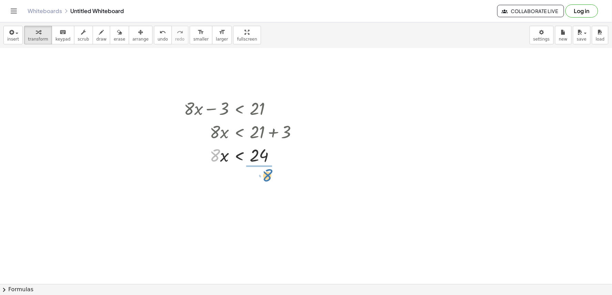
drag, startPoint x: 209, startPoint y: 159, endPoint x: 246, endPoint y: 176, distance: 40.8
click at [256, 186] on div at bounding box center [243, 184] width 126 height 34
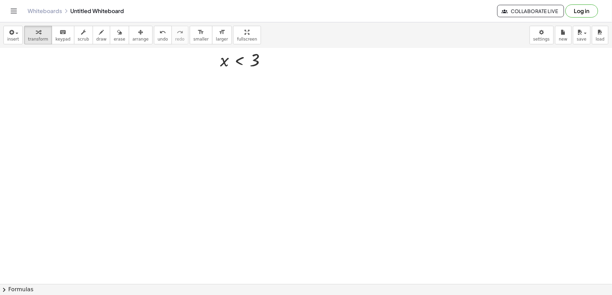
scroll to position [1411, 0]
drag, startPoint x: 260, startPoint y: 246, endPoint x: 269, endPoint y: 233, distance: 16.6
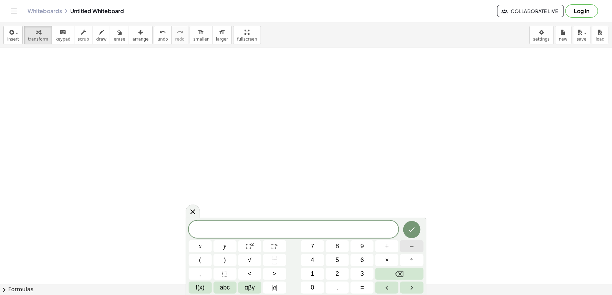
click at [415, 243] on button "–" at bounding box center [411, 247] width 23 height 12
click at [356, 263] on button "6" at bounding box center [361, 260] width 23 height 12
click at [380, 261] on button "×" at bounding box center [386, 260] width 23 height 12
click at [397, 276] on icon "Backspace" at bounding box center [399, 274] width 8 height 6
click at [193, 249] on button "x" at bounding box center [200, 247] width 23 height 12
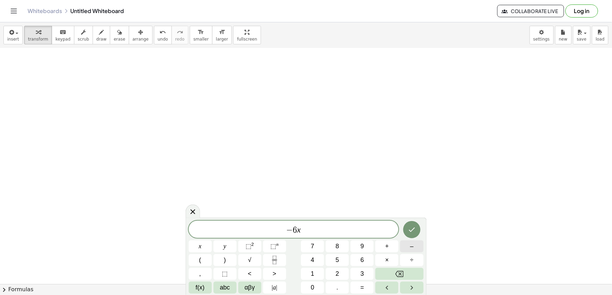
click at [403, 251] on button "–" at bounding box center [411, 247] width 23 height 12
click at [332, 277] on button "2" at bounding box center [337, 274] width 23 height 12
click at [243, 276] on button "<" at bounding box center [249, 274] width 23 height 12
click at [337, 276] on span "2" at bounding box center [337, 274] width 3 height 9
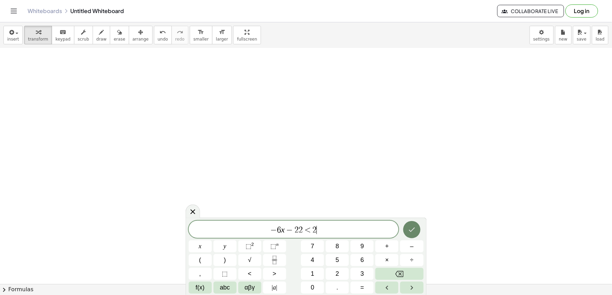
click at [412, 233] on icon "Done" at bounding box center [412, 230] width 8 height 8
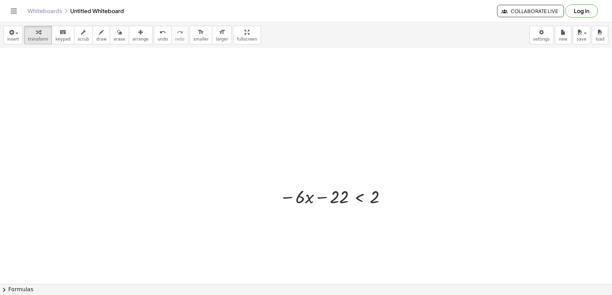
scroll to position [1494, 0]
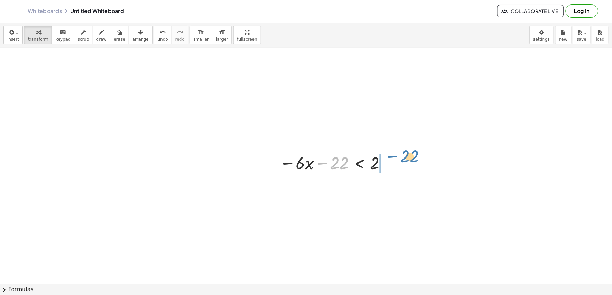
drag, startPoint x: 315, startPoint y: 163, endPoint x: 386, endPoint y: 158, distance: 71.1
click at [386, 158] on div at bounding box center [334, 162] width 116 height 23
click at [386, 187] on div at bounding box center [353, 185] width 154 height 23
click at [386, 187] on div at bounding box center [340, 185] width 128 height 23
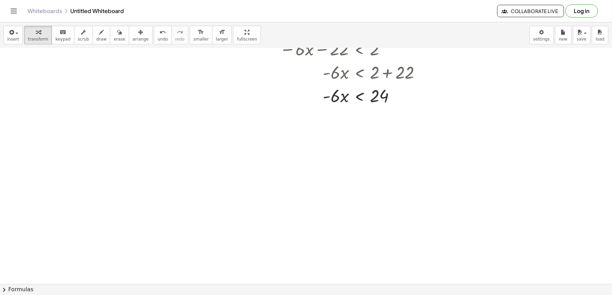
scroll to position [1609, 0]
drag, startPoint x: 328, startPoint y: 97, endPoint x: 313, endPoint y: 97, distance: 15.5
click at [313, 97] on div at bounding box center [353, 94] width 154 height 23
drag, startPoint x: 331, startPoint y: 96, endPoint x: 379, endPoint y: 115, distance: 52.0
click at [383, 123] on div at bounding box center [353, 123] width 154 height 34
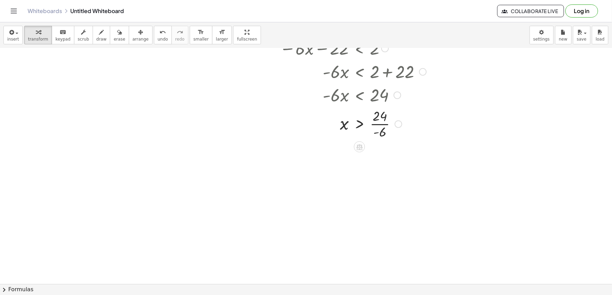
click at [383, 123] on div at bounding box center [353, 123] width 154 height 34
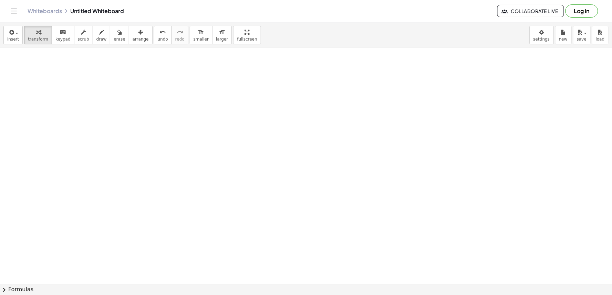
scroll to position [1845, 0]
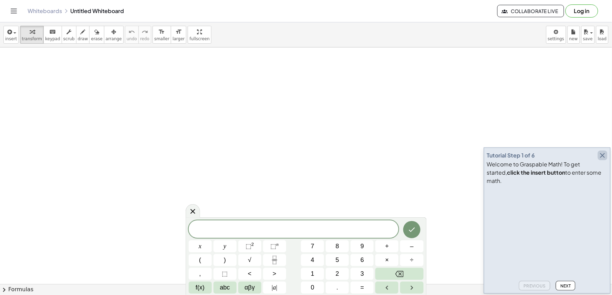
click at [605, 160] on icon "button" at bounding box center [602, 155] width 8 height 8
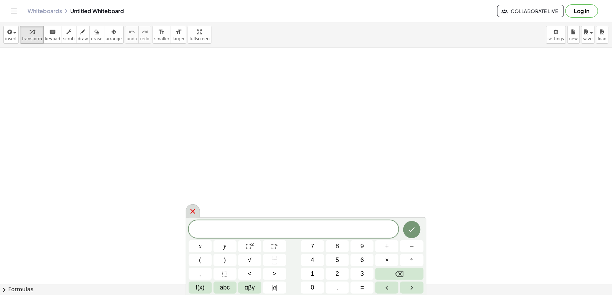
click at [198, 218] on div at bounding box center [193, 210] width 14 height 13
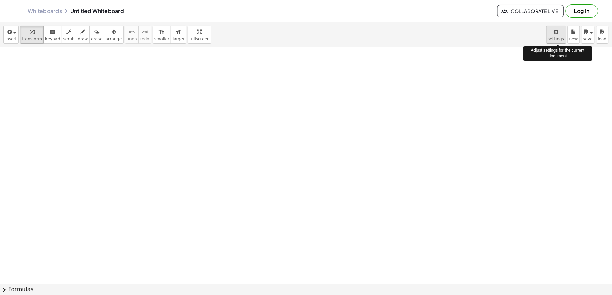
click at [552, 36] on body "Graspable Math Activities Get Started Activity Bank Assigned Work Classes White…" at bounding box center [306, 147] width 612 height 295
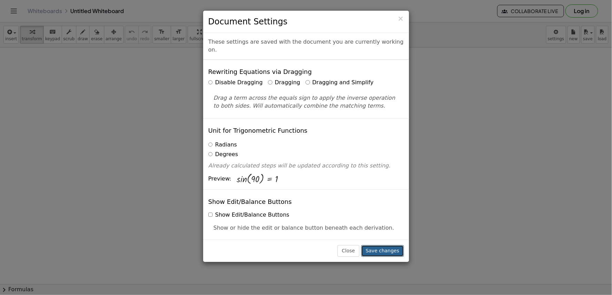
click at [388, 248] on button "Save changes" at bounding box center [382, 251] width 43 height 12
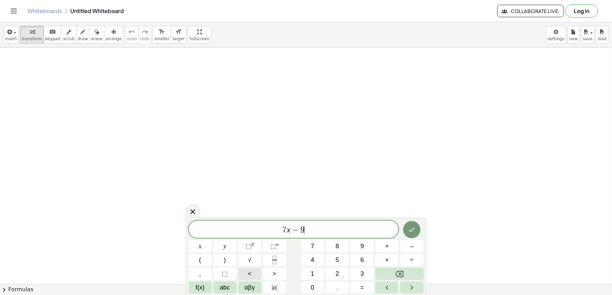
click at [246, 276] on button "<" at bounding box center [249, 274] width 23 height 12
click at [366, 288] on button "=" at bounding box center [361, 288] width 23 height 12
click at [417, 233] on button "Done" at bounding box center [411, 229] width 17 height 17
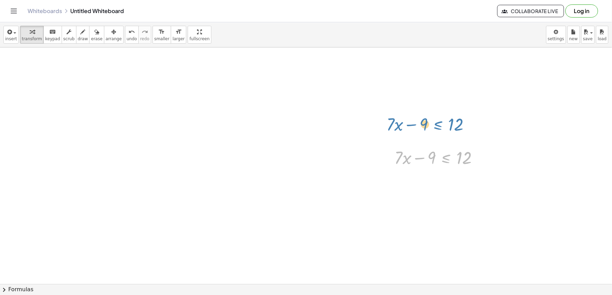
drag, startPoint x: 454, startPoint y: 162, endPoint x: 444, endPoint y: 129, distance: 34.3
drag, startPoint x: 429, startPoint y: 156, endPoint x: 489, endPoint y: 156, distance: 59.5
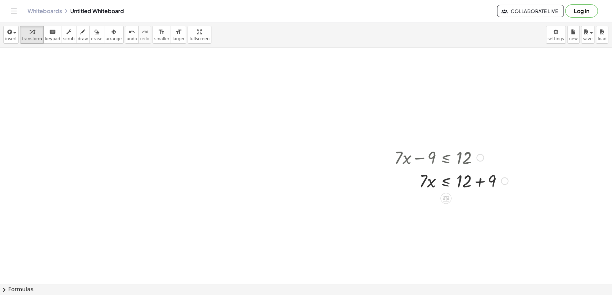
click at [479, 179] on div at bounding box center [451, 180] width 120 height 23
drag, startPoint x: 422, startPoint y: 201, endPoint x: 465, endPoint y: 74, distance: 134.2
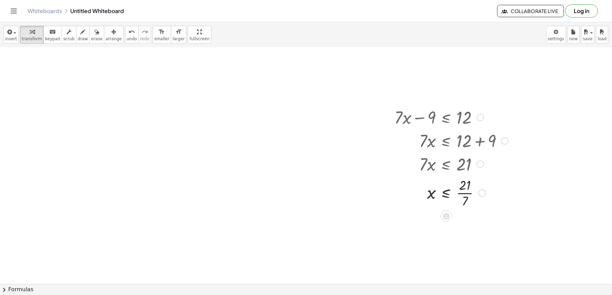
scroll to position [76, 0]
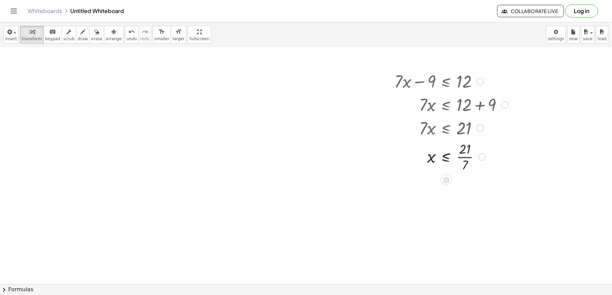
click at [445, 162] on div at bounding box center [451, 156] width 120 height 34
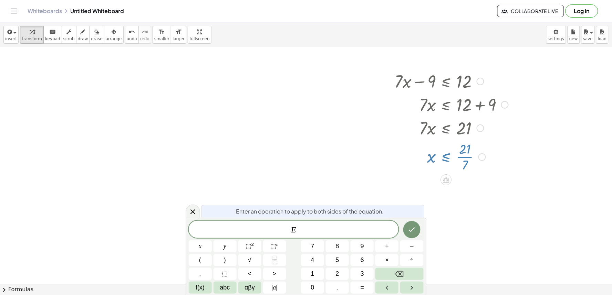
click at [479, 188] on div at bounding box center [306, 229] width 612 height 517
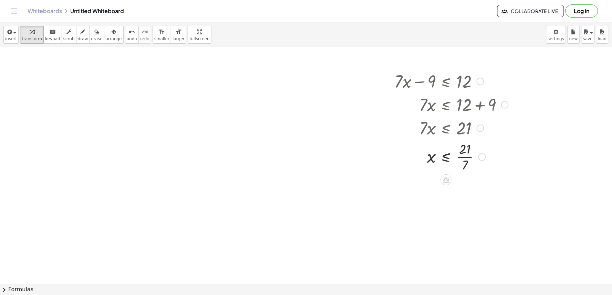
click at [458, 156] on div at bounding box center [451, 156] width 120 height 34
click at [320, 85] on div at bounding box center [306, 229] width 612 height 517
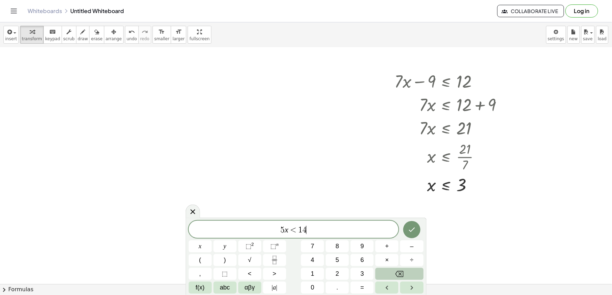
click at [415, 273] on button "Backspace" at bounding box center [399, 274] width 48 height 12
click at [415, 272] on button "Backspace" at bounding box center [399, 274] width 48 height 12
click at [414, 272] on button "Backspace" at bounding box center [399, 274] width 48 height 12
click at [405, 243] on button "–" at bounding box center [411, 247] width 23 height 12
click at [277, 276] on button ">" at bounding box center [274, 274] width 23 height 12
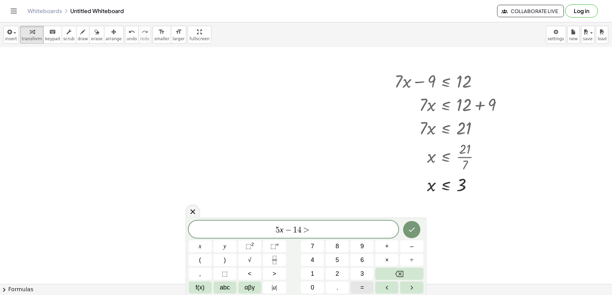
click at [362, 285] on span "=" at bounding box center [362, 287] width 4 height 9
click at [407, 224] on button "Done" at bounding box center [411, 229] width 17 height 17
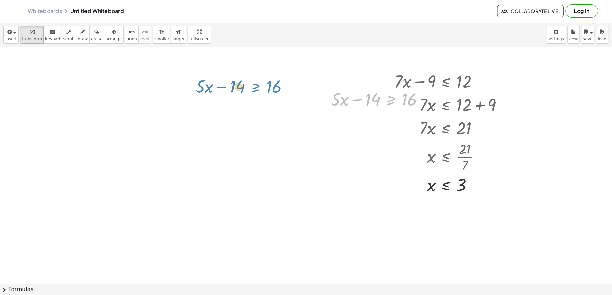
drag, startPoint x: 383, startPoint y: 103, endPoint x: 224, endPoint y: 85, distance: 159.6
click at [228, 85] on div "+ · 7 · x − 9 ≤ 12 · 7 · x ≤ + 12 + 9 · 7 · x ≤ 21 x ≤ · 21 · 7 x ≤ 3 + · 5 · x…" at bounding box center [306, 229] width 612 height 517
drag, startPoint x: 386, startPoint y: 102, endPoint x: 153, endPoint y: 91, distance: 233.6
click at [153, 91] on div "+ · 7 · x − 9 ≤ 12 · 7 · x ≤ + 12 + 9 · 7 · x ≤ 21 x ≤ · 21 · 7 x ≤ 3 + · 5 · x…" at bounding box center [306, 229] width 612 height 517
drag, startPoint x: 387, startPoint y: 116, endPoint x: 288, endPoint y: 113, distance: 98.8
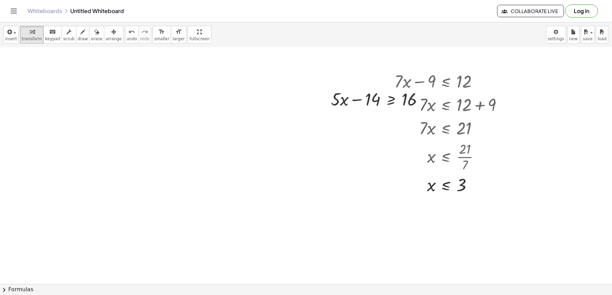
click at [284, 113] on div "+ · 7 · x − 9 ≤ 12 · 7 · x ≤ + 12 + 9 · 7 · x ≤ 21 x ≤ · 21 · 7 x ≤ 3 + · 5 · x…" at bounding box center [306, 229] width 612 height 517
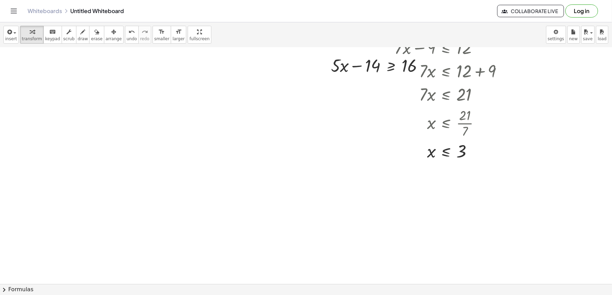
scroll to position [38, 0]
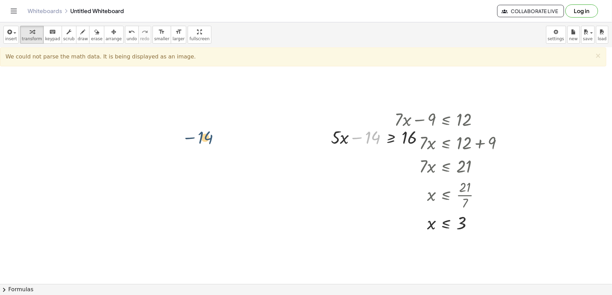
drag, startPoint x: 372, startPoint y: 139, endPoint x: 192, endPoint y: 137, distance: 180.4
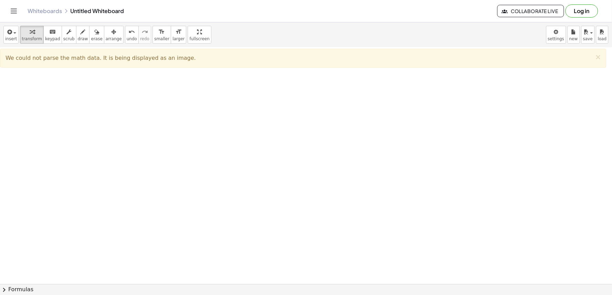
scroll to position [229, 0]
click at [324, 117] on div at bounding box center [306, 76] width 612 height 517
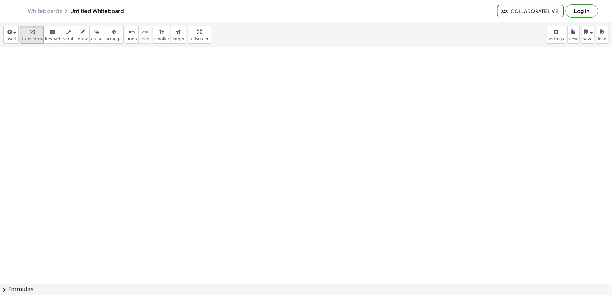
click at [315, 131] on div at bounding box center [306, 76] width 612 height 517
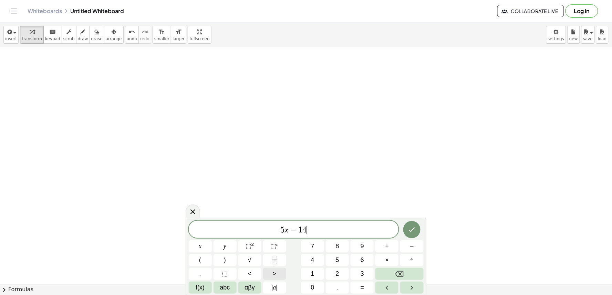
click at [285, 273] on button ">" at bounding box center [274, 274] width 23 height 12
click at [363, 284] on span "=" at bounding box center [362, 287] width 4 height 9
click at [316, 271] on button "1" at bounding box center [312, 274] width 23 height 12
click at [361, 262] on button "6" at bounding box center [361, 260] width 23 height 12
click at [408, 228] on icon "Done" at bounding box center [412, 230] width 8 height 8
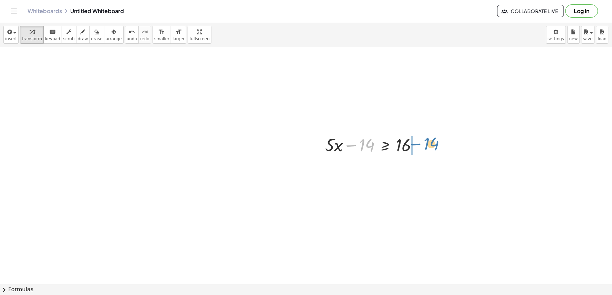
drag, startPoint x: 360, startPoint y: 152, endPoint x: 422, endPoint y: 150, distance: 62.7
click at [422, 150] on div at bounding box center [373, 144] width 105 height 23
click at [422, 171] on div at bounding box center [389, 167] width 137 height 23
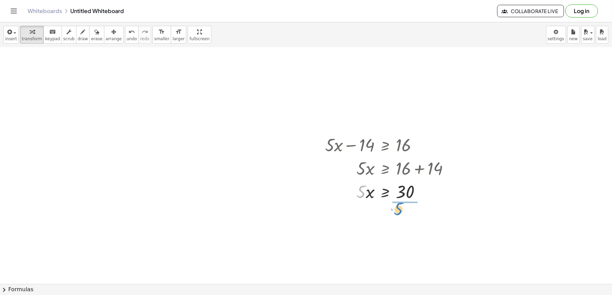
drag, startPoint x: 363, startPoint y: 189, endPoint x: 404, endPoint y: 206, distance: 43.5
click at [406, 193] on div at bounding box center [384, 191] width 145 height 23
click at [403, 224] on div at bounding box center [389, 220] width 137 height 34
click at [403, 222] on div at bounding box center [389, 220] width 137 height 23
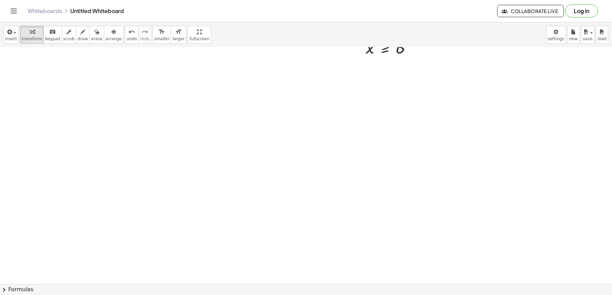
scroll to position [433, 0]
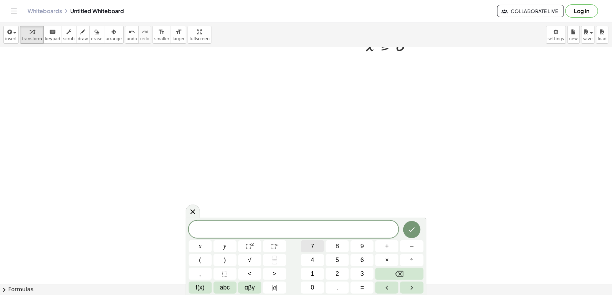
click at [313, 245] on span "7" at bounding box center [312, 246] width 3 height 9
click at [386, 251] on button "+" at bounding box center [386, 247] width 23 height 12
click at [361, 260] on span "6" at bounding box center [361, 260] width 3 height 9
click at [253, 273] on button "<" at bounding box center [249, 274] width 23 height 12
click at [412, 243] on button "–" at bounding box center [411, 247] width 23 height 12
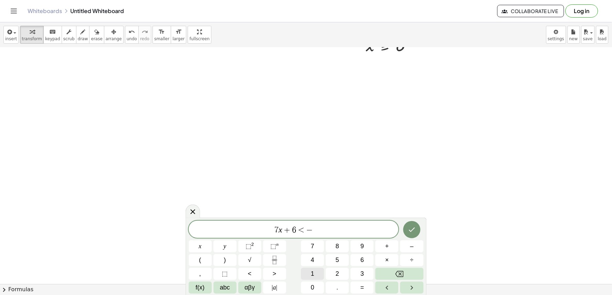
click at [316, 273] on button "1" at bounding box center [312, 274] width 23 height 12
click at [331, 262] on button "5" at bounding box center [337, 260] width 23 height 12
click at [408, 221] on div "7 x + 6 < − 1 5 ​ x y ⬚ 2 ⬚ n 7 8 9 + – ( ) √ 4 5 6 × ÷ , ⬚ < > 1 2 3 f(x) abc …" at bounding box center [306, 256] width 241 height 77
click at [409, 225] on button "Done" at bounding box center [411, 229] width 17 height 17
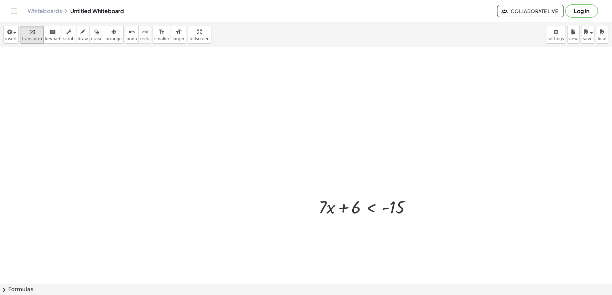
scroll to position [589, 0]
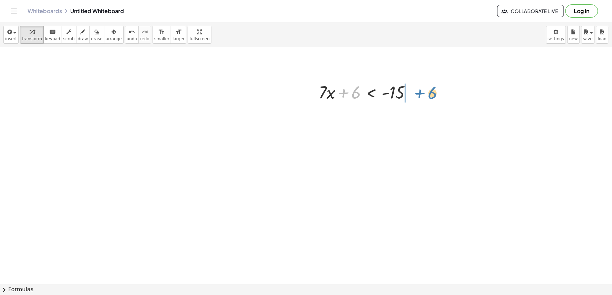
drag, startPoint x: 355, startPoint y: 94, endPoint x: 431, endPoint y: 94, distance: 76.1
click at [419, 116] on div at bounding box center [383, 115] width 136 height 23
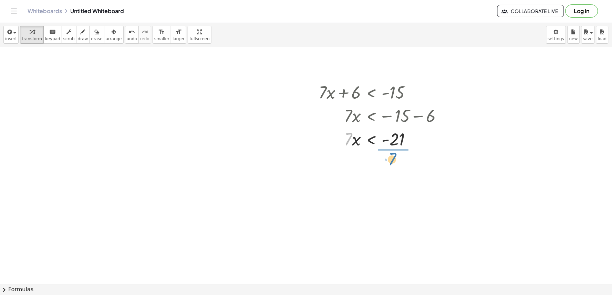
drag, startPoint x: 348, startPoint y: 139, endPoint x: 392, endPoint y: 159, distance: 48.4
click at [394, 168] on div at bounding box center [383, 167] width 136 height 34
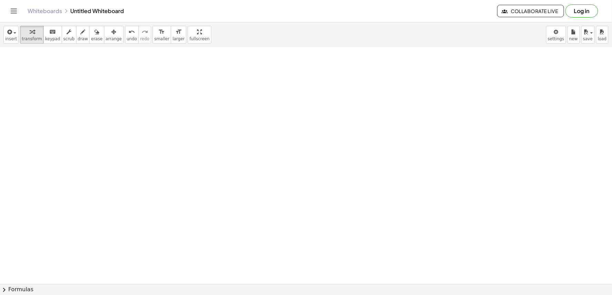
scroll to position [787, 0]
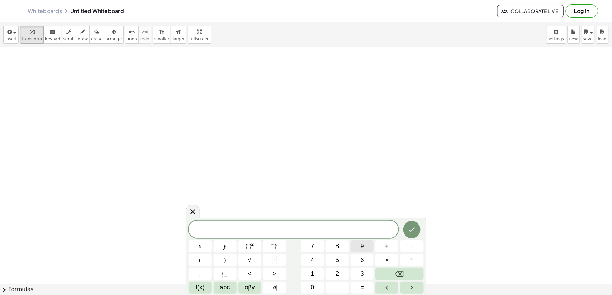
click at [363, 247] on span "9" at bounding box center [361, 246] width 3 height 9
click at [387, 255] on button "×" at bounding box center [386, 260] width 23 height 12
click at [393, 271] on button "Backspace" at bounding box center [399, 274] width 48 height 12
click at [413, 242] on button "–" at bounding box center [411, 247] width 23 height 12
click at [336, 265] on div "9 x − ​ x y ⬚ 2 ⬚ n 7 8 9 + – ( ) √ 4 5 6 × ÷ , ⬚ < > 1 2 3 f(x) abc αβγ | a | …" at bounding box center [306, 257] width 235 height 73
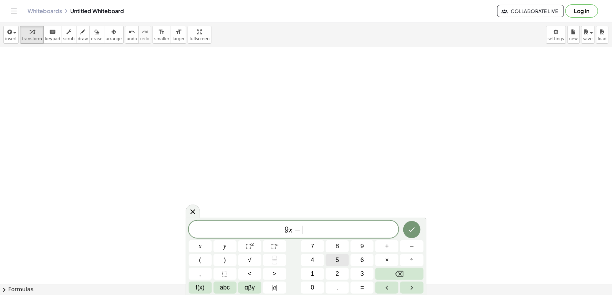
click at [339, 263] on button "5" at bounding box center [337, 260] width 23 height 12
click at [248, 273] on button "<" at bounding box center [249, 274] width 23 height 12
click at [365, 288] on button "=" at bounding box center [361, 288] width 23 height 12
click at [386, 276] on button "Backspace" at bounding box center [399, 274] width 48 height 12
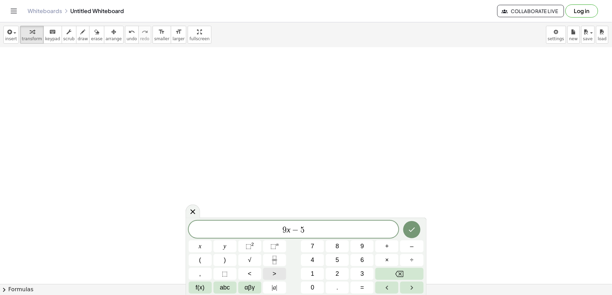
click at [282, 274] on button ">" at bounding box center [274, 274] width 23 height 12
click at [359, 289] on button "=" at bounding box center [361, 288] width 23 height 12
click at [338, 276] on span "2" at bounding box center [337, 274] width 3 height 9
click at [319, 273] on button "1" at bounding box center [312, 274] width 23 height 12
click at [420, 230] on button "Done" at bounding box center [411, 229] width 17 height 17
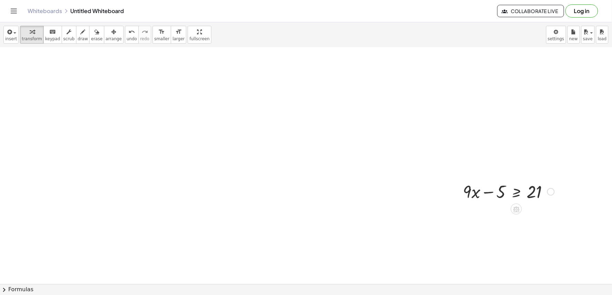
click at [490, 193] on div at bounding box center [509, 191] width 98 height 23
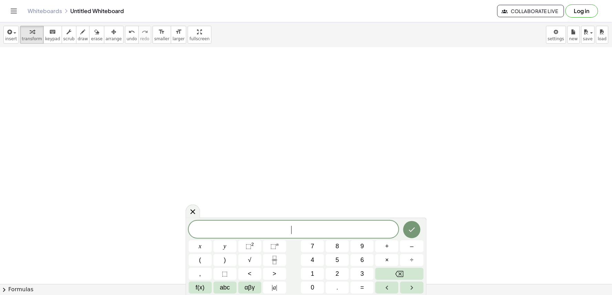
scroll to position [948, 0]
click at [260, 273] on button "<" at bounding box center [249, 274] width 23 height 12
click at [366, 294] on button "=" at bounding box center [361, 288] width 23 height 12
click at [396, 276] on icon "Backspace" at bounding box center [399, 274] width 8 height 8
click at [369, 276] on div "9 x − 1 5 < ​ x y ⬚ 2 ⬚ n 7 8 9 + – ( ) √ 4 5 6 × ÷ , ⬚ < > 1 2 3 f(x) abc αβγ …" at bounding box center [306, 257] width 235 height 73
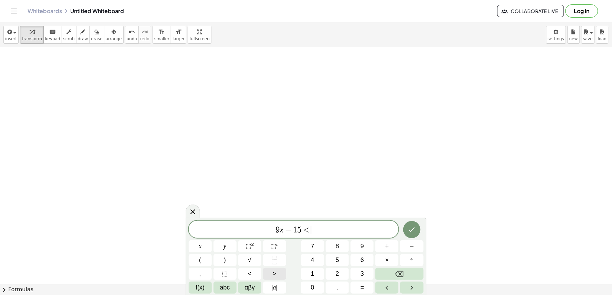
click at [277, 277] on button ">" at bounding box center [274, 274] width 23 height 12
click at [364, 287] on button "=" at bounding box center [361, 288] width 23 height 12
click at [386, 274] on button "Backspace" at bounding box center [399, 274] width 48 height 12
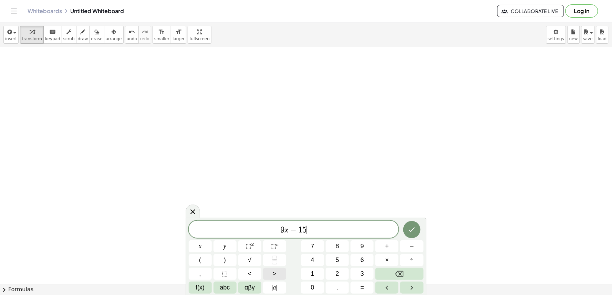
click at [271, 273] on button ">" at bounding box center [274, 274] width 23 height 12
click at [359, 288] on button "=" at bounding box center [361, 288] width 23 height 12
click at [339, 277] on button "2" at bounding box center [337, 274] width 23 height 12
click at [315, 276] on button "1" at bounding box center [312, 274] width 23 height 12
click at [411, 230] on icon "Done" at bounding box center [412, 230] width 8 height 8
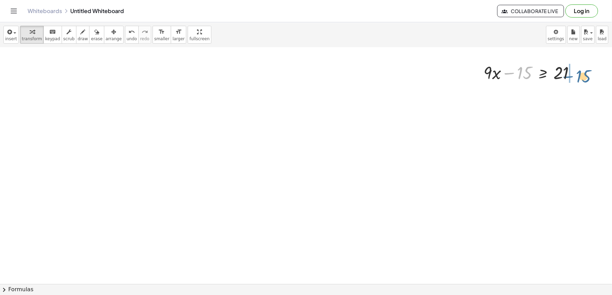
drag, startPoint x: 528, startPoint y: 73, endPoint x: 587, endPoint y: 76, distance: 59.6
click at [577, 98] on div at bounding box center [547, 95] width 135 height 23
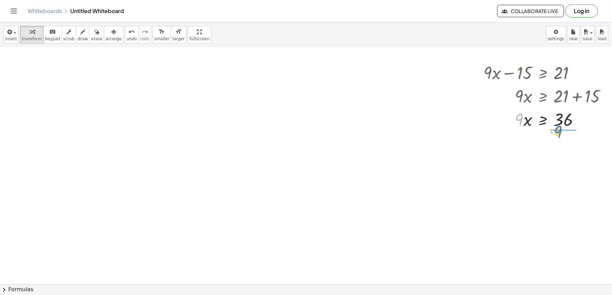
drag, startPoint x: 520, startPoint y: 118, endPoint x: 559, endPoint y: 130, distance: 40.8
click at [559, 130] on div at bounding box center [547, 118] width 135 height 23
click at [568, 119] on div at bounding box center [543, 118] width 143 height 23
click at [568, 149] on div at bounding box center [547, 148] width 135 height 34
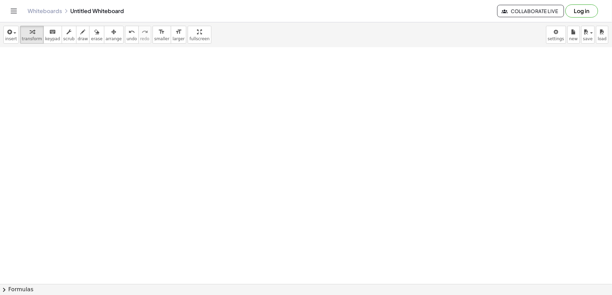
scroll to position [1101, 0]
drag, startPoint x: 407, startPoint y: 167, endPoint x: 409, endPoint y: 161, distance: 6.3
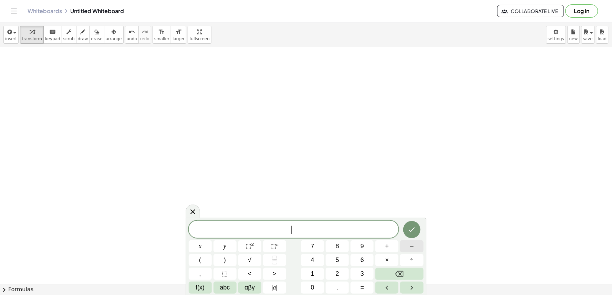
click at [408, 244] on button "–" at bounding box center [411, 247] width 23 height 12
click at [342, 275] on button "2" at bounding box center [337, 274] width 23 height 12
click at [389, 247] on button "+" at bounding box center [386, 247] width 23 height 12
click at [361, 247] on span "9" at bounding box center [361, 246] width 3 height 9
click at [254, 272] on button "<" at bounding box center [249, 274] width 23 height 12
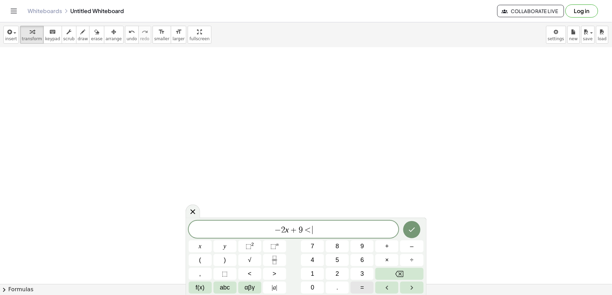
click at [364, 291] on button "=" at bounding box center [361, 288] width 23 height 12
click at [317, 276] on button "1" at bounding box center [312, 274] width 23 height 12
click at [333, 258] on button "5" at bounding box center [337, 260] width 23 height 12
click at [408, 231] on icon "Done" at bounding box center [412, 230] width 8 height 8
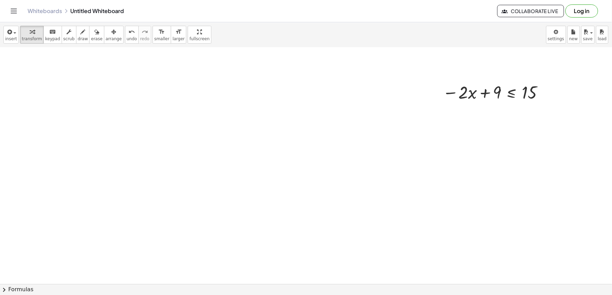
scroll to position [1229, 0]
drag, startPoint x: 490, startPoint y: 80, endPoint x: 551, endPoint y: 107, distance: 66.9
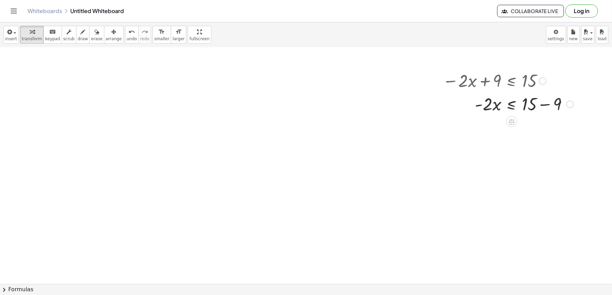
click at [546, 106] on div at bounding box center [508, 103] width 138 height 23
drag, startPoint x: 486, startPoint y: 125, endPoint x: 528, endPoint y: 143, distance: 46.0
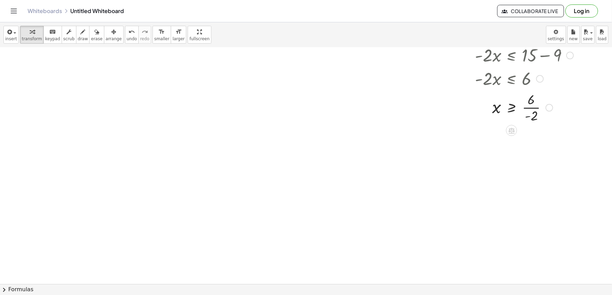
scroll to position [1305, 0]
click at [530, 78] on div at bounding box center [508, 79] width 138 height 34
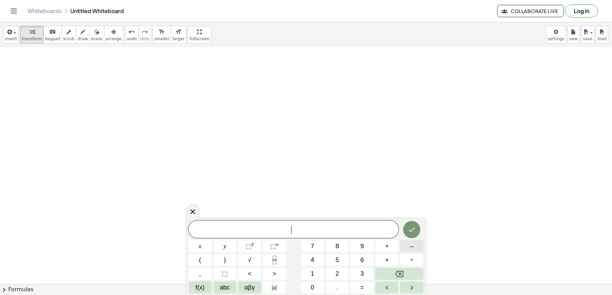
click at [417, 246] on button "–" at bounding box center [411, 247] width 23 height 12
click at [314, 245] on span "7" at bounding box center [312, 246] width 3 height 9
click at [414, 246] on button "–" at bounding box center [411, 247] width 23 height 12
click at [321, 271] on button "1" at bounding box center [312, 274] width 23 height 12
click at [333, 272] on button "2" at bounding box center [337, 274] width 23 height 12
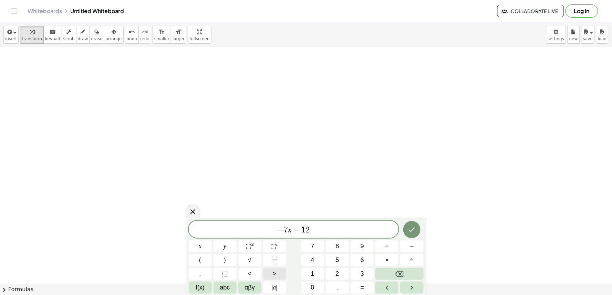
click at [277, 273] on button ">" at bounding box center [274, 274] width 23 height 12
click at [362, 289] on span "=" at bounding box center [362, 287] width 4 height 9
click at [365, 248] on button "9" at bounding box center [361, 247] width 23 height 12
click at [414, 231] on icon "Done" at bounding box center [412, 230] width 8 height 8
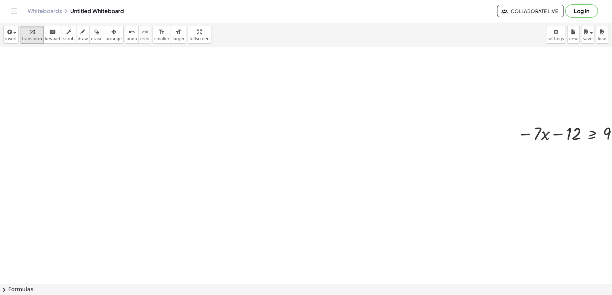
drag, startPoint x: 479, startPoint y: 232, endPoint x: 514, endPoint y: 258, distance: 43.4
drag, startPoint x: 549, startPoint y: 133, endPoint x: 603, endPoint y: 133, distance: 54.0
click at [598, 159] on div at bounding box center [565, 156] width 144 height 23
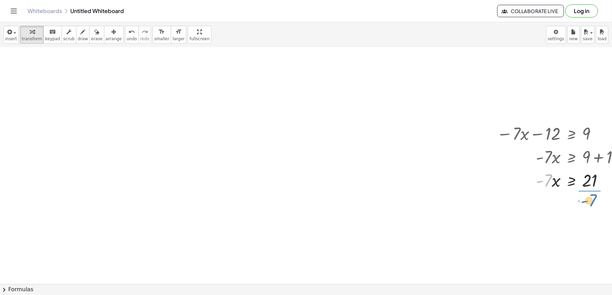
drag, startPoint x: 557, startPoint y: 185, endPoint x: 578, endPoint y: 197, distance: 24.6
click at [591, 212] on div at bounding box center [565, 209] width 144 height 34
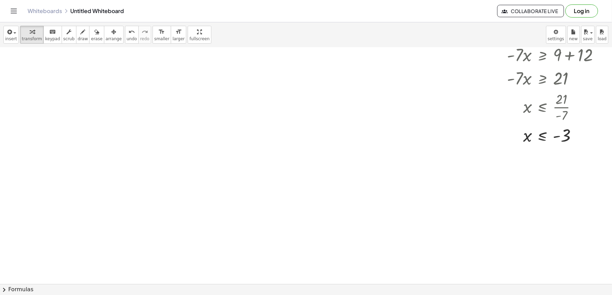
scroll to position [1619, 55]
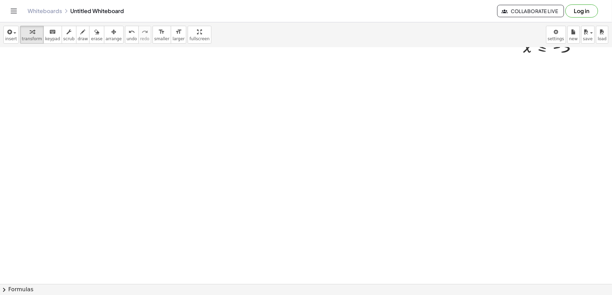
drag, startPoint x: 71, startPoint y: 30, endPoint x: 72, endPoint y: 229, distance: 199.0
click at [76, 37] on button "draw" at bounding box center [83, 35] width 14 height 18
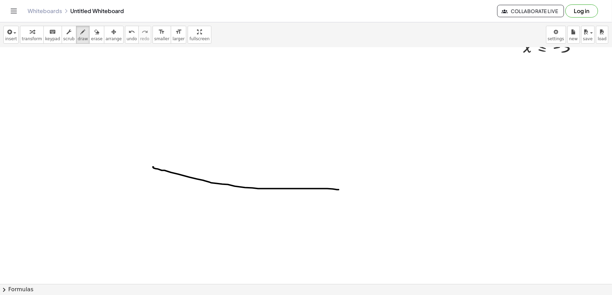
drag, startPoint x: 148, startPoint y: 168, endPoint x: 333, endPoint y: 190, distance: 186.6
drag, startPoint x: 118, startPoint y: 39, endPoint x: 89, endPoint y: 114, distance: 80.6
click at [116, 44] on div "insert select one: Math Expression Function Text Youtube Video Graphing Geometr…" at bounding box center [306, 34] width 612 height 25
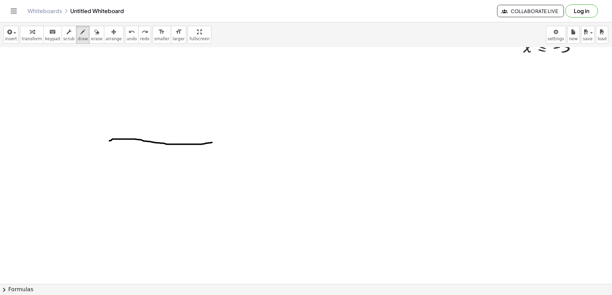
drag, startPoint x: 104, startPoint y: 141, endPoint x: 207, endPoint y: 143, distance: 102.6
drag, startPoint x: 191, startPoint y: 142, endPoint x: 191, endPoint y: 149, distance: 6.9
drag, startPoint x: 190, startPoint y: 130, endPoint x: 190, endPoint y: 134, distance: 4.1
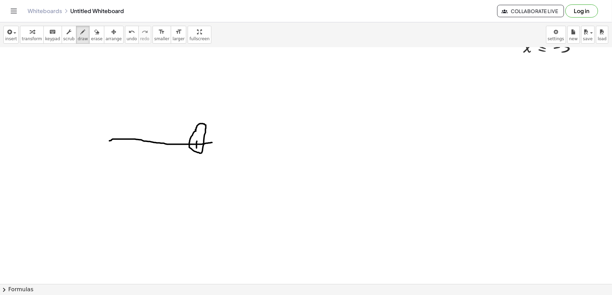
drag, startPoint x: 189, startPoint y: 139, endPoint x: 193, endPoint y: 131, distance: 9.2
drag, startPoint x: 180, startPoint y: 167, endPoint x: 182, endPoint y: 171, distance: 4.3
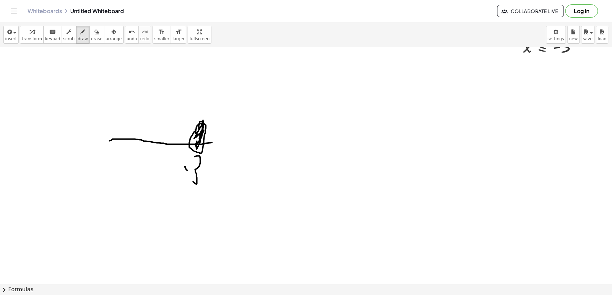
drag, startPoint x: 193, startPoint y: 157, endPoint x: 187, endPoint y: 181, distance: 25.2
drag, startPoint x: 103, startPoint y: 137, endPoint x: 197, endPoint y: 129, distance: 94.6
drag, startPoint x: 111, startPoint y: 138, endPoint x: 178, endPoint y: 117, distance: 70.3
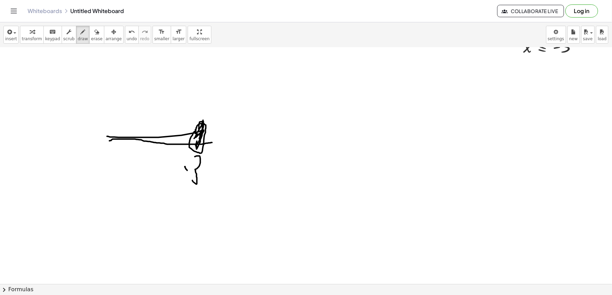
drag, startPoint x: 116, startPoint y: 158, endPoint x: 133, endPoint y: 145, distance: 21.1
drag, startPoint x: 167, startPoint y: 147, endPoint x: 196, endPoint y: 146, distance: 28.9
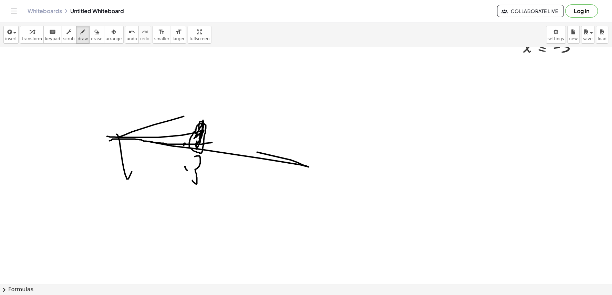
drag, startPoint x: 179, startPoint y: 144, endPoint x: 254, endPoint y: 178, distance: 81.8
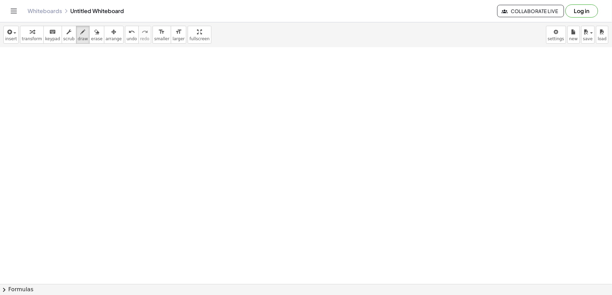
scroll to position [1856, 55]
click at [32, 35] on div "button" at bounding box center [32, 32] width 20 height 8
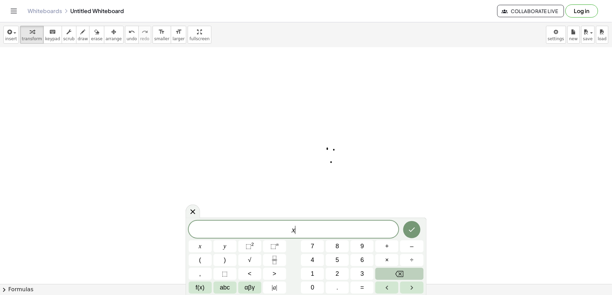
click at [387, 271] on button "Backspace" at bounding box center [399, 274] width 48 height 12
click at [401, 249] on button "–" at bounding box center [411, 247] width 23 height 12
click at [315, 247] on button "7" at bounding box center [312, 247] width 23 height 12
click at [277, 273] on button ">" at bounding box center [274, 274] width 23 height 12
click at [362, 271] on span "3" at bounding box center [361, 274] width 3 height 9
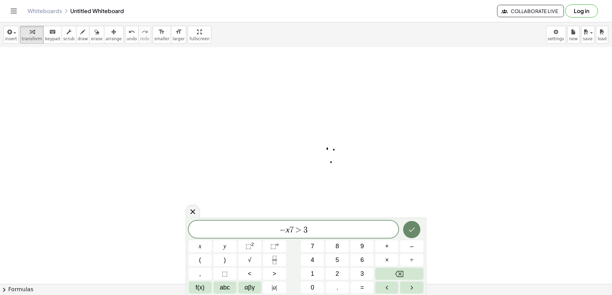
click at [410, 232] on icon "Done" at bounding box center [412, 230] width 8 height 8
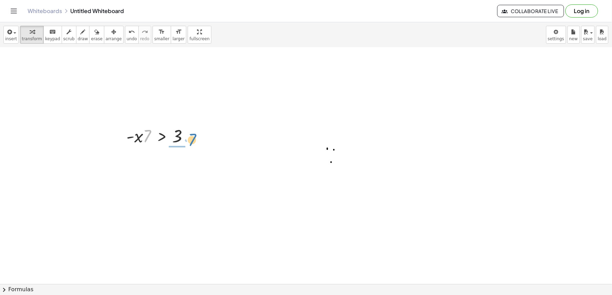
drag, startPoint x: 140, startPoint y: 136, endPoint x: 187, endPoint y: 139, distance: 46.5
click at [187, 139] on div at bounding box center [160, 135] width 75 height 23
click at [127, 36] on span "undo" at bounding box center [132, 38] width 10 height 5
drag, startPoint x: 141, startPoint y: 133, endPoint x: 191, endPoint y: 132, distance: 49.9
click at [191, 132] on div at bounding box center [160, 135] width 75 height 23
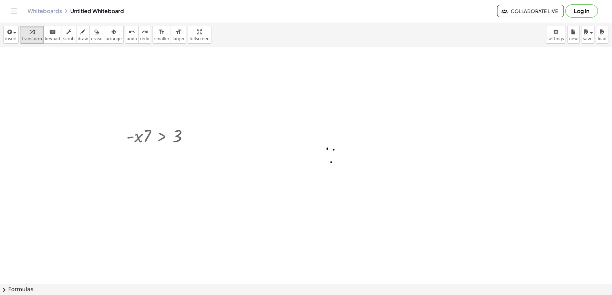
drag, startPoint x: 118, startPoint y: 34, endPoint x: 122, endPoint y: 85, distance: 50.8
click at [125, 43] on button "undo undo" at bounding box center [132, 35] width 14 height 18
click at [147, 139] on div at bounding box center [160, 135] width 75 height 23
drag, startPoint x: 157, startPoint y: 143, endPoint x: 188, endPoint y: 136, distance: 31.6
click at [188, 136] on div at bounding box center [160, 135] width 75 height 23
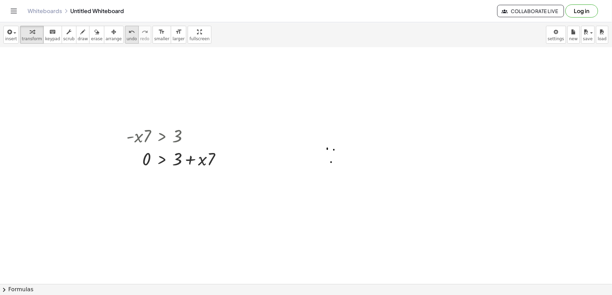
click at [127, 36] on span "undo" at bounding box center [132, 38] width 10 height 5
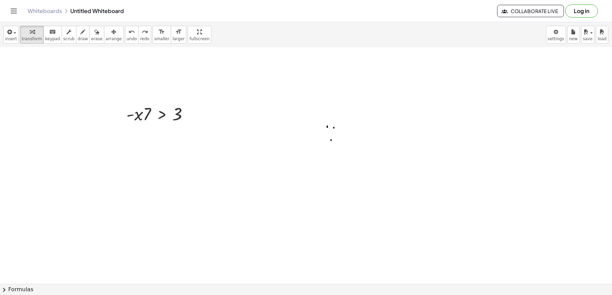
scroll to position [1901, 55]
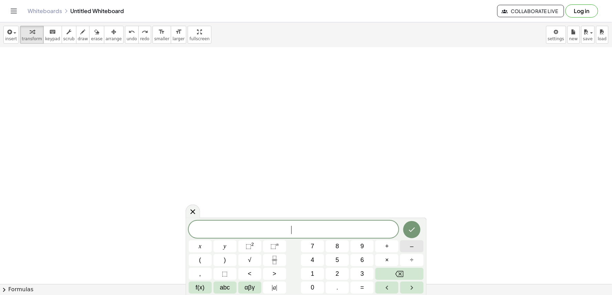
click at [417, 249] on button "–" at bounding box center [411, 247] width 23 height 12
click at [382, 246] on button "+" at bounding box center [386, 247] width 23 height 12
click at [306, 248] on button "7" at bounding box center [312, 247] width 23 height 12
click at [279, 271] on button ">" at bounding box center [274, 274] width 23 height 12
click at [369, 277] on button "3" at bounding box center [361, 274] width 23 height 12
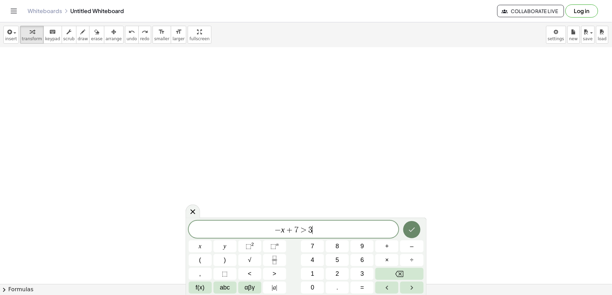
click at [412, 230] on icon "Done" at bounding box center [412, 230] width 8 height 8
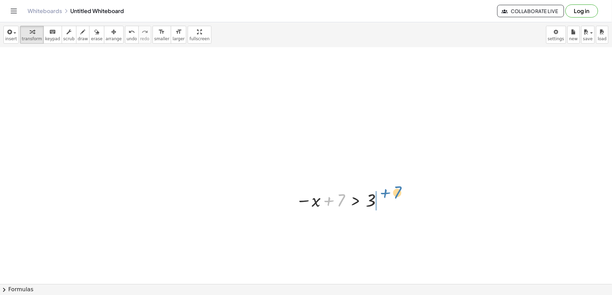
drag, startPoint x: 332, startPoint y: 204, endPoint x: 381, endPoint y: 198, distance: 49.2
click at [377, 226] on div at bounding box center [353, 223] width 123 height 23
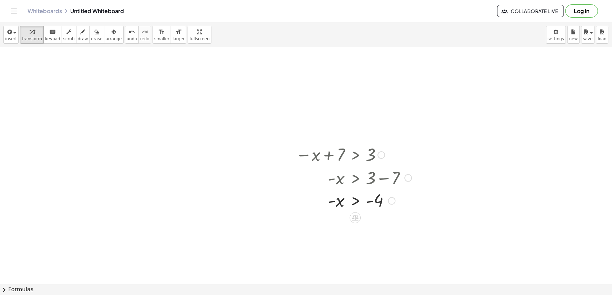
scroll to position [2177, 55]
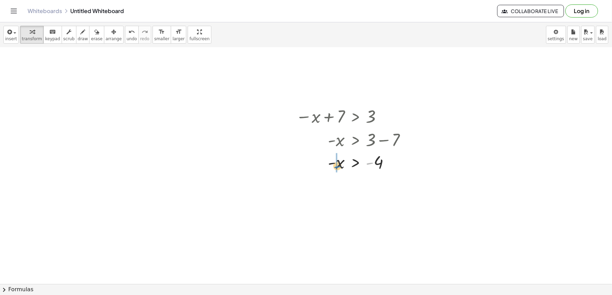
drag, startPoint x: 363, startPoint y: 163, endPoint x: 330, endPoint y: 166, distance: 32.8
click at [320, 185] on div at bounding box center [353, 184] width 123 height 23
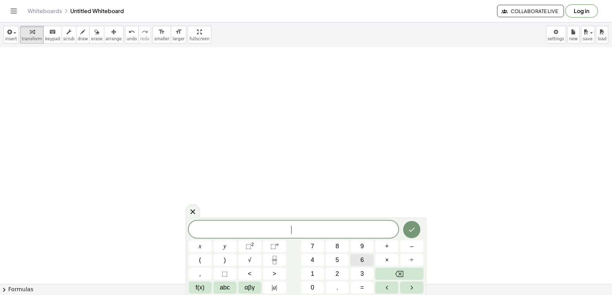
click at [363, 257] on span "6" at bounding box center [361, 260] width 3 height 9
click at [393, 247] on button "+" at bounding box center [386, 247] width 23 height 12
click at [336, 271] on button "2" at bounding box center [337, 274] width 23 height 12
click at [340, 264] on button "5" at bounding box center [337, 260] width 23 height 12
click at [253, 272] on button "<" at bounding box center [249, 274] width 23 height 12
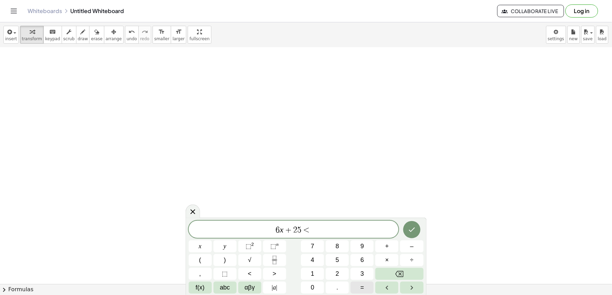
click at [364, 288] on button "=" at bounding box center [361, 288] width 23 height 12
click at [308, 273] on button "1" at bounding box center [312, 274] width 23 height 12
click at [308, 231] on span "6 x + 2 5 ≤ 1 1 ​" at bounding box center [294, 230] width 210 height 10
click at [406, 250] on button "–" at bounding box center [411, 247] width 23 height 12
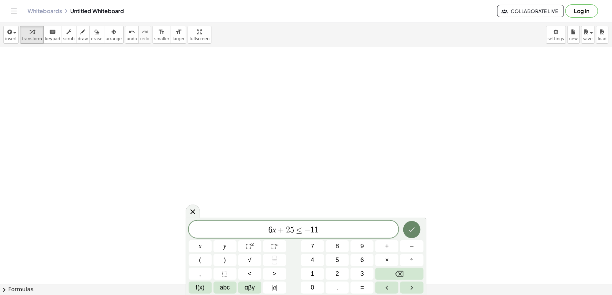
click at [408, 229] on icon "Done" at bounding box center [412, 230] width 8 height 8
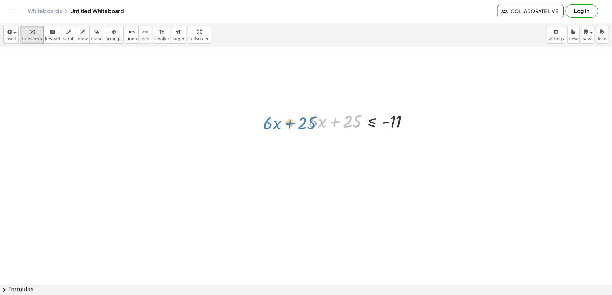
drag, startPoint x: 338, startPoint y: 122, endPoint x: 307, endPoint y: 125, distance: 30.7
click at [307, 125] on div at bounding box center [361, 120] width 113 height 23
drag, startPoint x: 336, startPoint y: 121, endPoint x: 405, endPoint y: 128, distance: 69.5
click at [405, 128] on div at bounding box center [361, 120] width 113 height 23
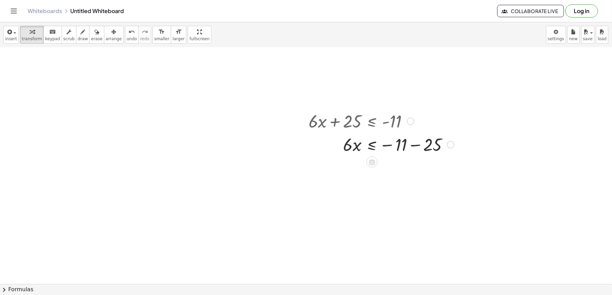
click at [409, 146] on div at bounding box center [381, 144] width 152 height 23
drag, startPoint x: 345, startPoint y: 170, endPoint x: 395, endPoint y: 191, distance: 54.6
click at [394, 197] on div at bounding box center [381, 196] width 152 height 34
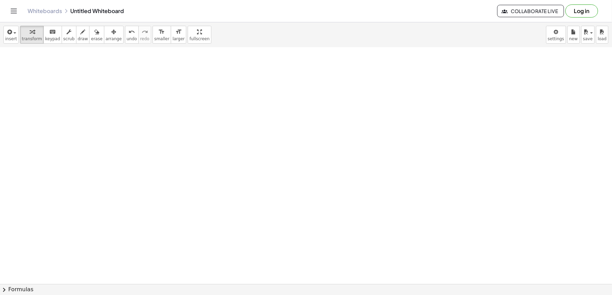
scroll to position [2613, 55]
drag, startPoint x: 363, startPoint y: 175, endPoint x: 350, endPoint y: 141, distance: 35.6
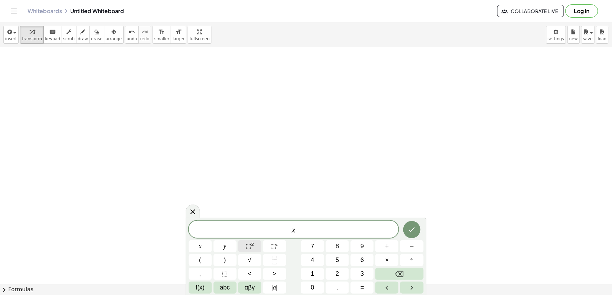
click at [248, 244] on span "⬚" at bounding box center [248, 246] width 6 height 7
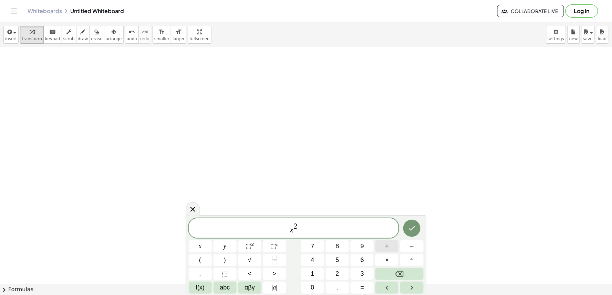
click at [391, 245] on button "+" at bounding box center [386, 247] width 23 height 12
click at [311, 246] on span "7" at bounding box center [312, 246] width 3 height 9
click at [382, 249] on button "+" at bounding box center [386, 247] width 23 height 12
click at [310, 275] on button "1" at bounding box center [312, 274] width 23 height 12
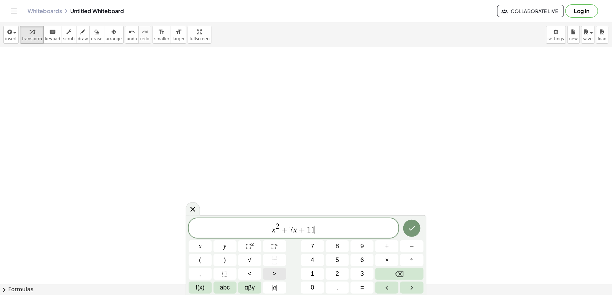
click at [277, 274] on button ">" at bounding box center [274, 274] width 23 height 12
click at [367, 286] on button "=" at bounding box center [361, 288] width 23 height 12
click at [304, 283] on button "0" at bounding box center [312, 288] width 23 height 12
click at [408, 232] on icon "Done" at bounding box center [412, 228] width 8 height 8
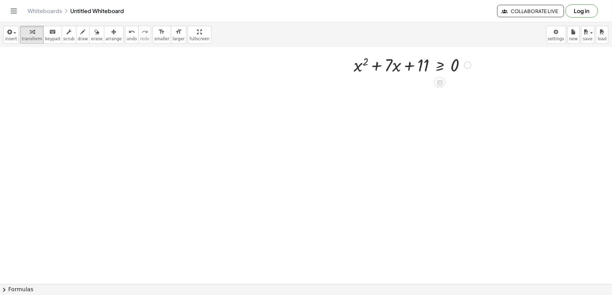
scroll to position [2727, 55]
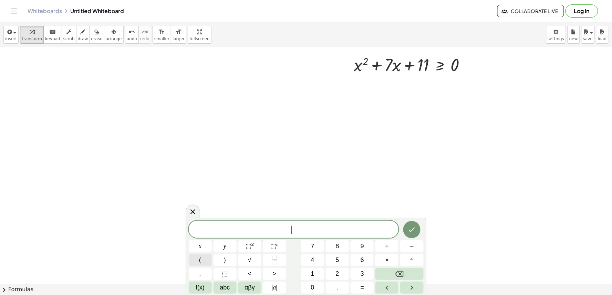
click at [199, 260] on button "(" at bounding box center [200, 260] width 23 height 12
click at [206, 248] on button "x" at bounding box center [200, 247] width 23 height 12
click at [385, 245] on span "+" at bounding box center [387, 246] width 4 height 9
click at [402, 274] on icon "Backspace" at bounding box center [399, 274] width 8 height 8
click at [403, 273] on icon "Backspace" at bounding box center [399, 274] width 8 height 8
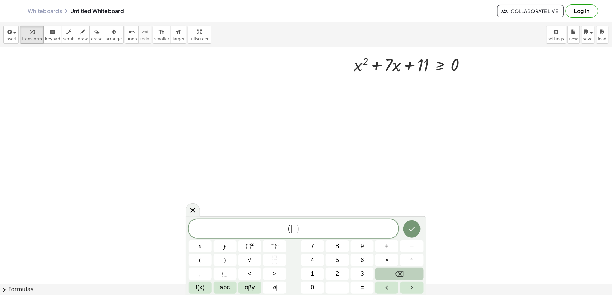
click at [403, 273] on icon "Backspace" at bounding box center [399, 274] width 8 height 8
drag, startPoint x: 380, startPoint y: 166, endPoint x: 369, endPoint y: 152, distance: 17.8
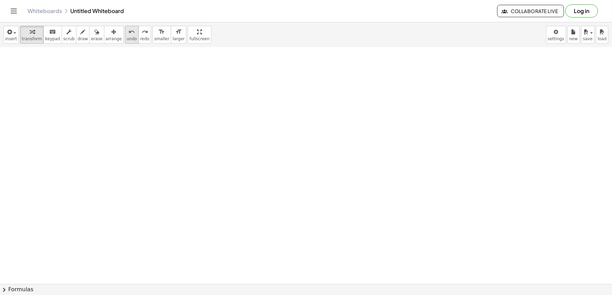
click at [127, 39] on span "undo" at bounding box center [132, 38] width 10 height 5
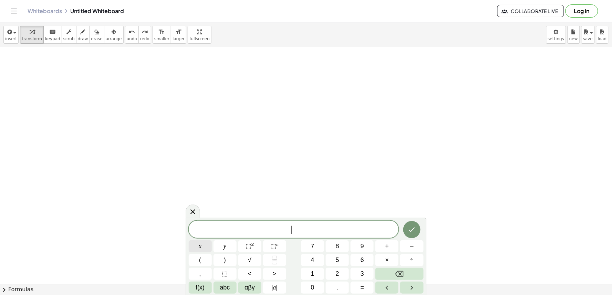
click at [213, 253] on div "​ x y ⬚ 2 ⬚ n 7 8 9 + – ( ) √ 4 5 6 × ÷ , ⬚ < > 1 2 3 f(x) abc αβγ | a | 0 . =" at bounding box center [306, 257] width 235 height 73
click at [273, 249] on span "⬚" at bounding box center [273, 246] width 6 height 7
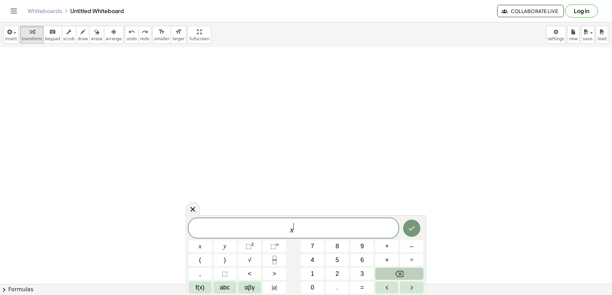
click at [392, 276] on button "Backspace" at bounding box center [399, 274] width 48 height 12
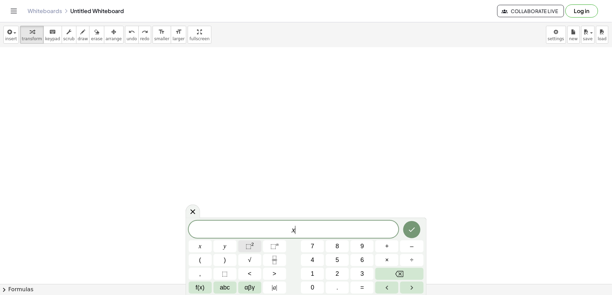
click at [250, 246] on span "⬚" at bounding box center [248, 246] width 6 height 7
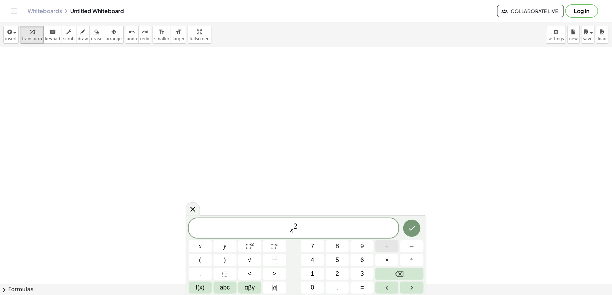
click at [387, 250] on span "+" at bounding box center [387, 246] width 4 height 9
click at [318, 254] on div "x 2 + ​ x y ⬚ 2 ⬚ n 7 8 9 + – ( ) √ 4 5 6 × ÷ , ⬚ < > 1 2 3 f(x) abc αβγ | a | …" at bounding box center [306, 256] width 235 height 75
click at [387, 250] on span "+" at bounding box center [387, 246] width 4 height 9
click at [319, 276] on button "1" at bounding box center [312, 274] width 23 height 12
click at [332, 271] on button "2" at bounding box center [337, 274] width 23 height 12
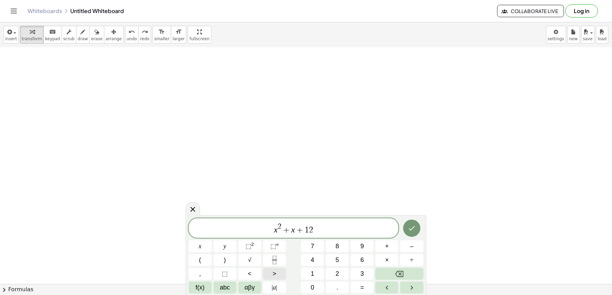
click at [286, 273] on div "x 2 + x + 1 2 ​ x y ⬚ 2 ⬚ n 7 8 9 + – ( ) √ 4 5 6 × ÷ , ⬚ < > 1 2 3 f(x) abc αβ…" at bounding box center [306, 256] width 235 height 75
click at [368, 290] on button "=" at bounding box center [361, 288] width 23 height 12
click at [389, 273] on button "Backspace" at bounding box center [399, 274] width 48 height 12
click at [265, 271] on button ">" at bounding box center [274, 274] width 23 height 12
click at [355, 291] on button "=" at bounding box center [361, 288] width 23 height 12
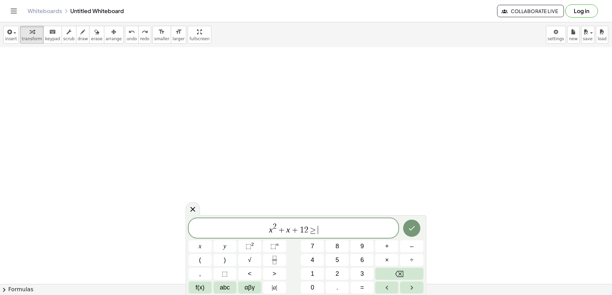
click at [394, 267] on div "x 2 + x + 1 2 ≥ ​ x y ⬚ 2 ⬚ n 7 8 9 + – ( ) √ 4 5 6 × ÷ , ⬚ < > 1 2 3 f(x) abc …" at bounding box center [306, 256] width 235 height 75
click at [393, 273] on button "Backspace" at bounding box center [399, 274] width 48 height 12
click at [391, 274] on button "Backspace" at bounding box center [399, 274] width 48 height 12
click at [261, 276] on button "<" at bounding box center [249, 274] width 23 height 12
click at [362, 286] on span "=" at bounding box center [362, 287] width 4 height 9
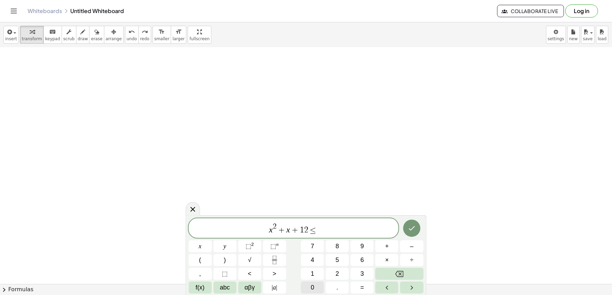
click at [317, 285] on button "0" at bounding box center [312, 288] width 23 height 12
click at [412, 229] on icon "Done" at bounding box center [412, 228] width 8 height 8
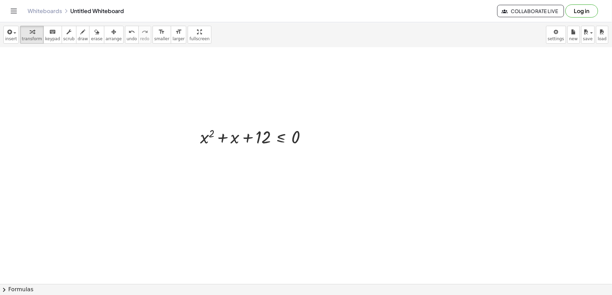
scroll to position [2849, 55]
drag, startPoint x: 308, startPoint y: 221, endPoint x: 310, endPoint y: 218, distance: 3.7
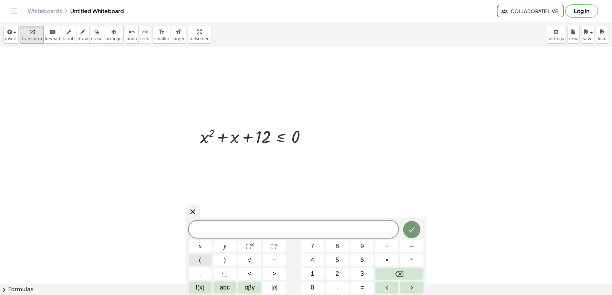
click at [205, 264] on button "(" at bounding box center [200, 260] width 23 height 12
click at [209, 249] on button "x" at bounding box center [200, 247] width 23 height 12
click at [395, 246] on button "+" at bounding box center [386, 247] width 23 height 12
click at [317, 262] on button "4" at bounding box center [312, 260] width 23 height 12
click at [225, 260] on span ")" at bounding box center [225, 260] width 2 height 9
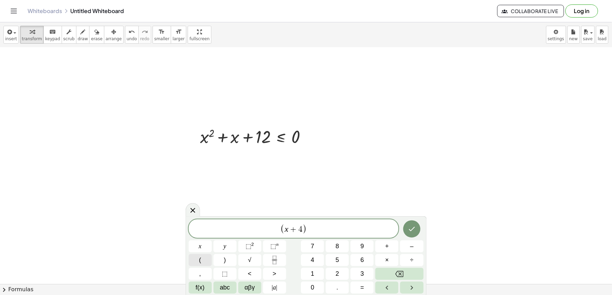
click at [213, 261] on div "( x + 4 ) ​ x y ⬚ 2 ⬚ n 7 8 9 + – ( ) √ 4 5 6 × ÷ , ⬚ < > 1 2 3 f(x) abc αβγ | …" at bounding box center [306, 257] width 235 height 74
click at [204, 255] on button "(" at bounding box center [200, 260] width 23 height 12
click at [205, 250] on button "x" at bounding box center [200, 247] width 23 height 12
click at [385, 251] on button "+" at bounding box center [386, 247] width 23 height 12
click at [362, 273] on span "3" at bounding box center [361, 274] width 3 height 9
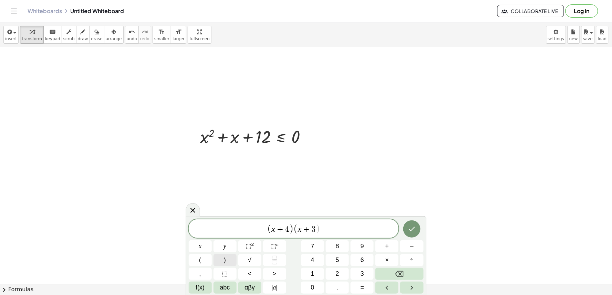
click at [228, 257] on button ")" at bounding box center [224, 260] width 23 height 12
click at [260, 274] on button "<" at bounding box center [249, 274] width 23 height 12
click at [367, 288] on button "=" at bounding box center [361, 288] width 23 height 12
click at [306, 286] on button "0" at bounding box center [312, 288] width 23 height 12
click at [410, 226] on icon "Done" at bounding box center [412, 229] width 8 height 8
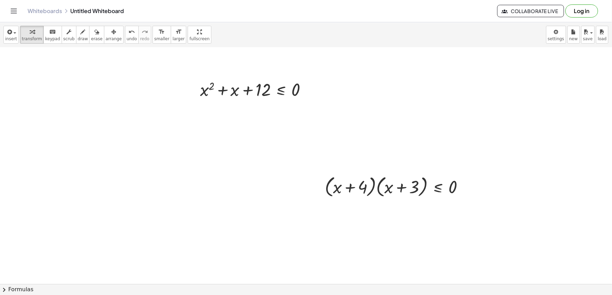
scroll to position [2926, 55]
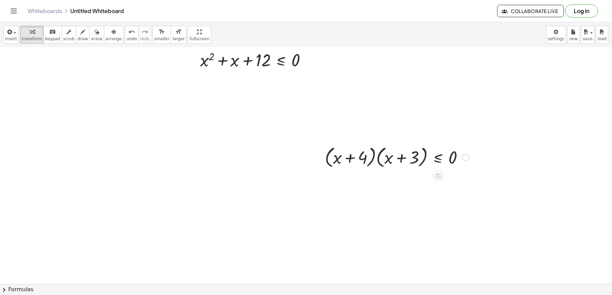
click at [390, 159] on div at bounding box center [396, 157] width 151 height 26
click at [397, 160] on div at bounding box center [396, 157] width 151 height 26
click at [437, 155] on div at bounding box center [396, 157] width 151 height 26
click at [433, 157] on div at bounding box center [396, 157] width 151 height 26
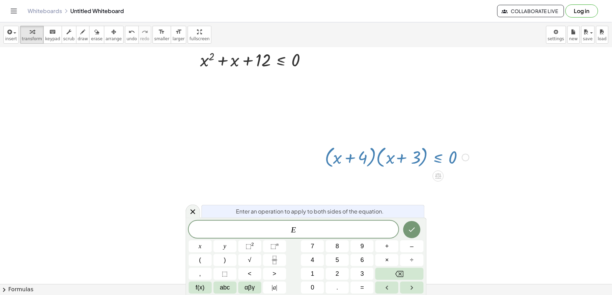
click at [358, 167] on div at bounding box center [396, 157] width 151 height 26
click at [388, 273] on button "Backspace" at bounding box center [399, 274] width 48 height 12
click at [212, 247] on div "​ x y ⬚ 2 ⬚ n 7 8 9 + – ( ) √ 4 5 6 × ÷ , ⬚ < > 1 2 3 f(x) abc αβγ | a | 0 . =" at bounding box center [306, 257] width 235 height 73
click at [207, 244] on button "x" at bounding box center [200, 247] width 23 height 12
click at [251, 249] on span "⬚" at bounding box center [248, 246] width 6 height 7
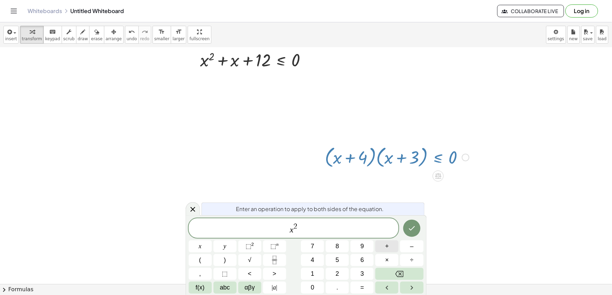
click at [387, 247] on span "+" at bounding box center [387, 246] width 4 height 9
click at [307, 251] on button "7" at bounding box center [312, 247] width 23 height 12
click at [197, 245] on button "x" at bounding box center [200, 247] width 23 height 12
click at [380, 253] on button "+" at bounding box center [386, 247] width 23 height 12
click at [317, 276] on button "1" at bounding box center [312, 274] width 23 height 12
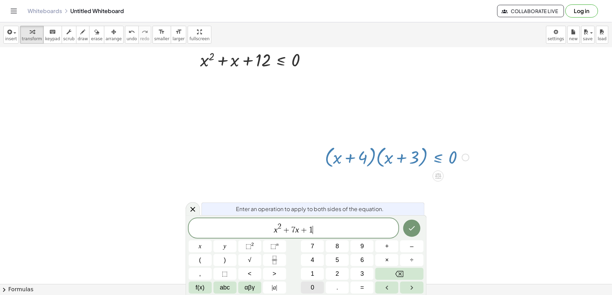
click at [316, 284] on button "0" at bounding box center [312, 288] width 23 height 12
click at [291, 279] on div "x 2 + 7 x + 1 0 ​ x y ⬚ 2 ⬚ n 7 8 9 + – ( ) √ 4 5 6 × ÷ , ⬚ < > 1 2 3 f(x) abc …" at bounding box center [306, 256] width 235 height 75
click at [311, 291] on span "0" at bounding box center [312, 287] width 3 height 9
click at [390, 279] on button "Backspace" at bounding box center [399, 274] width 48 height 12
click at [280, 277] on button ">" at bounding box center [274, 274] width 23 height 12
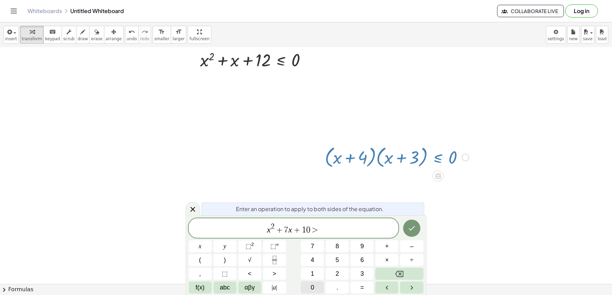
click at [327, 287] on div "x 2 + 7 x + 1 0 > ​ x y ⬚ 2 ⬚ n 7 8 9 + – ( ) √ 4 5 6 × ÷ , ⬚ < > 1 2 3 f(x) ab…" at bounding box center [306, 256] width 235 height 75
click at [312, 286] on button "0" at bounding box center [312, 288] width 23 height 12
click at [414, 232] on icon "Done" at bounding box center [412, 228] width 8 height 8
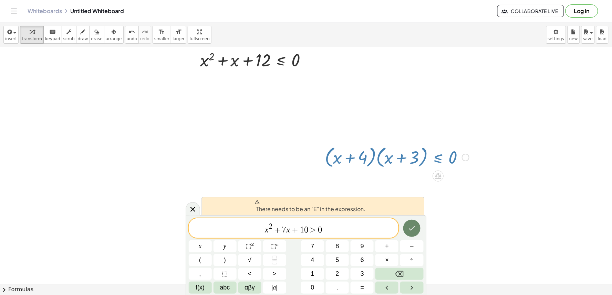
click at [409, 233] on button "Done" at bounding box center [411, 228] width 17 height 17
click at [410, 233] on button "Done" at bounding box center [411, 228] width 17 height 17
click at [410, 232] on icon "Done" at bounding box center [412, 228] width 8 height 8
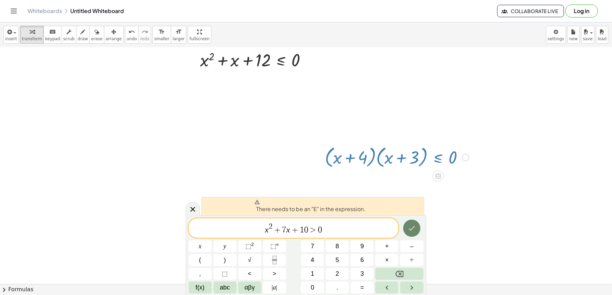
click at [410, 232] on icon "Done" at bounding box center [412, 228] width 8 height 8
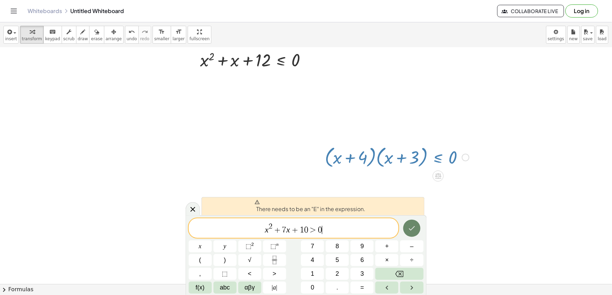
click at [410, 232] on icon "Done" at bounding box center [412, 228] width 8 height 8
click at [411, 229] on icon "Done" at bounding box center [412, 228] width 8 height 8
click at [412, 227] on icon "Done" at bounding box center [412, 228] width 8 height 8
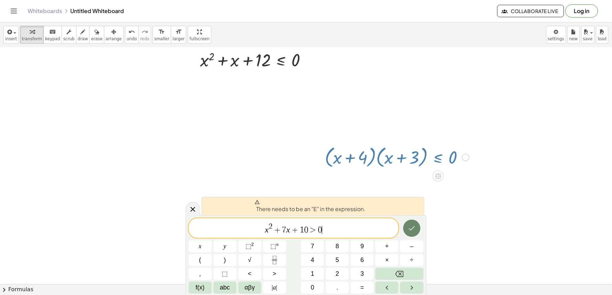
click at [412, 226] on icon "Done" at bounding box center [412, 228] width 8 height 8
click at [412, 225] on icon "Done" at bounding box center [412, 228] width 8 height 8
click at [412, 224] on button "Done" at bounding box center [411, 228] width 17 height 17
click at [412, 222] on button "Done" at bounding box center [411, 228] width 17 height 17
click at [412, 220] on button "Done" at bounding box center [411, 228] width 17 height 17
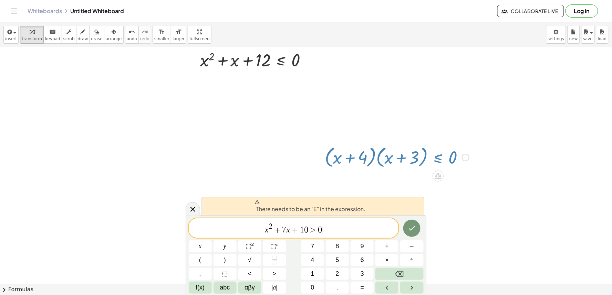
click at [412, 219] on div at bounding box center [411, 229] width 23 height 20
click at [411, 218] on div "There needs to be an "E" in the expression. x 2 + 7 x + 1 0 > 0 x y ⬚ 2 ⬚ n 7 8…" at bounding box center [306, 255] width 241 height 80
click at [411, 216] on div "There needs to be an "E" in the expression. x 2 + 7 x + 1 0 > 0 x y ⬚ 2 ⬚ n 7 8…" at bounding box center [306, 255] width 241 height 80
drag, startPoint x: 411, startPoint y: 216, endPoint x: 410, endPoint y: 212, distance: 4.5
click at [411, 215] on div "There needs to be an "E" in the expression. x 2 + 7 x + 1 0 > 0 x y ⬚ 2 ⬚ n 7 8…" at bounding box center [306, 255] width 241 height 80
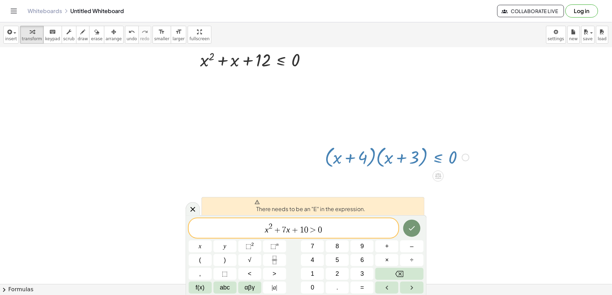
click at [410, 212] on div "There needs to be an "E" in the expression." at bounding box center [312, 206] width 223 height 18
click at [408, 205] on div "There needs to be an "E" in the expression." at bounding box center [312, 206] width 223 height 18
click at [414, 221] on button "Done" at bounding box center [411, 228] width 17 height 17
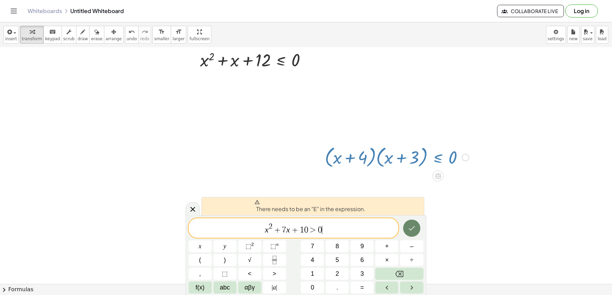
click at [414, 221] on button "Done" at bounding box center [411, 228] width 17 height 17
click at [414, 222] on button "Done" at bounding box center [411, 228] width 17 height 17
click at [416, 222] on button "Done" at bounding box center [411, 228] width 17 height 17
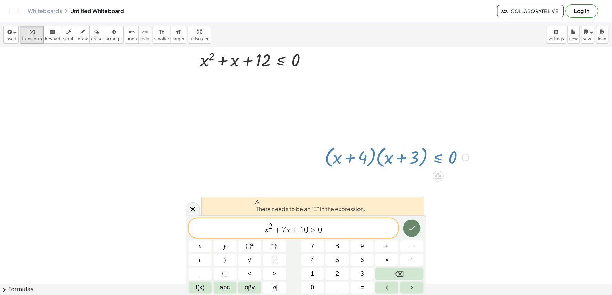
click at [416, 222] on button "Done" at bounding box center [411, 228] width 17 height 17
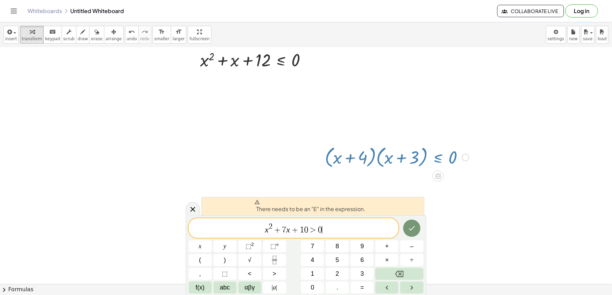
click at [417, 215] on div "There needs to be an "E" in the expression. x 2 + 7 x + 1 0 > 0 ​ x y ⬚ 2 ⬚ n 7…" at bounding box center [306, 255] width 241 height 80
click at [418, 211] on div "There needs to be an "E" in the expression." at bounding box center [312, 206] width 223 height 18
click at [419, 211] on div "There needs to be an "E" in the expression." at bounding box center [312, 206] width 223 height 18
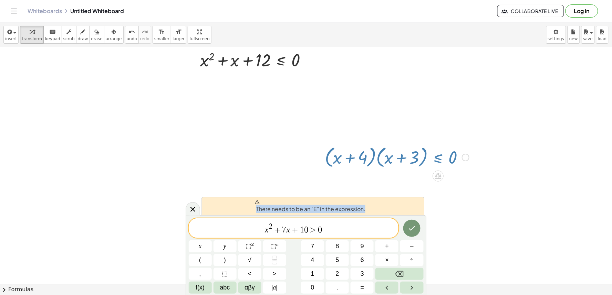
click at [419, 211] on div "There needs to be an "E" in the expression." at bounding box center [312, 206] width 223 height 18
click at [419, 209] on div "There needs to be an "E" in the expression." at bounding box center [312, 206] width 223 height 18
click at [419, 208] on div "There needs to be an "E" in the expression." at bounding box center [312, 206] width 223 height 18
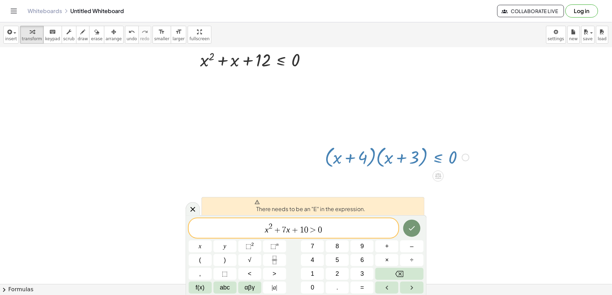
drag, startPoint x: 419, startPoint y: 208, endPoint x: 416, endPoint y: 220, distance: 12.3
click at [416, 220] on div "There needs to be an "E" in the expression. x 2 + 7 x + 1 0 > 0 x y ⬚ 2 ⬚ n 7 8…" at bounding box center [306, 255] width 241 height 80
click at [416, 220] on div at bounding box center [411, 229] width 23 height 20
click at [414, 222] on button "Done" at bounding box center [411, 228] width 17 height 17
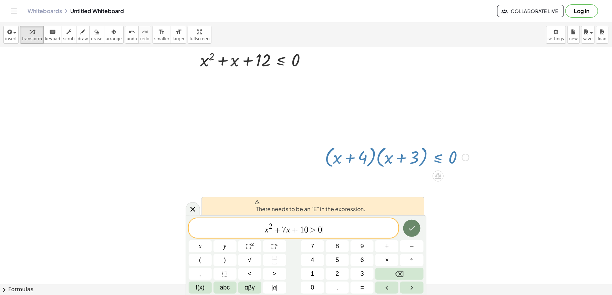
click at [413, 222] on button "Done" at bounding box center [411, 228] width 17 height 17
click at [412, 222] on button "Done" at bounding box center [411, 228] width 17 height 17
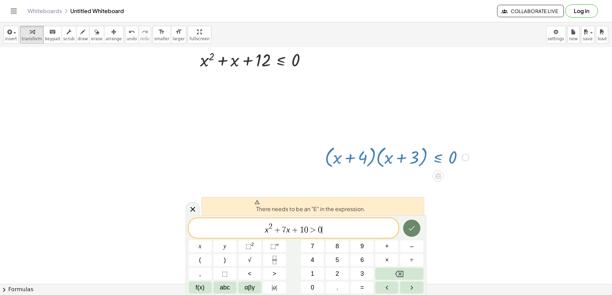
click at [409, 220] on button "Done" at bounding box center [411, 228] width 17 height 17
click at [408, 224] on button "Done" at bounding box center [411, 228] width 17 height 17
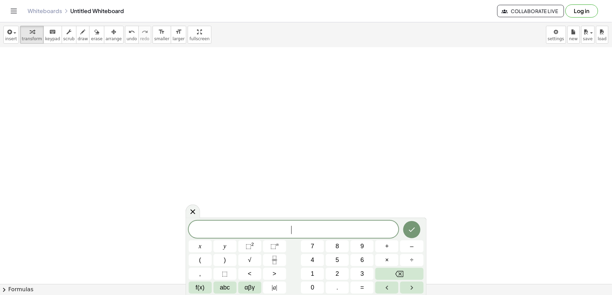
scroll to position [3086, 55]
click at [251, 243] on span "⬚ 2" at bounding box center [249, 246] width 9 height 9
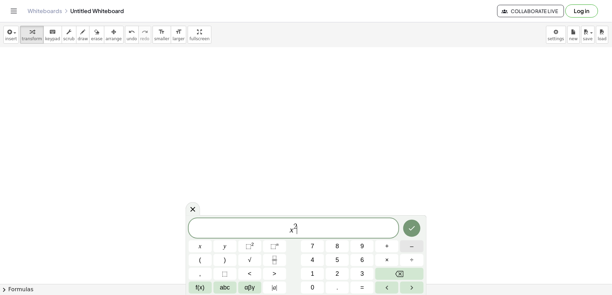
click at [418, 246] on button "–" at bounding box center [411, 247] width 23 height 12
click at [202, 246] on button "x" at bounding box center [200, 247] width 23 height 12
click at [390, 269] on button "Backspace" at bounding box center [399, 274] width 48 height 12
click at [362, 244] on span "9" at bounding box center [361, 246] width 3 height 9
click at [378, 247] on button "+" at bounding box center [386, 247] width 23 height 12
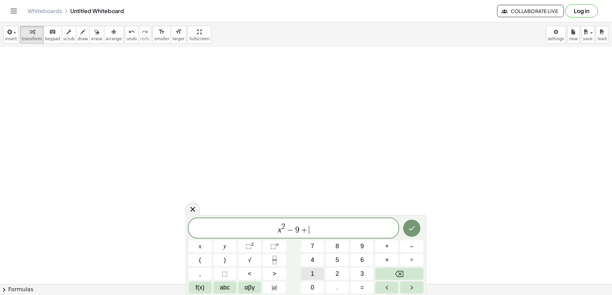
click at [312, 269] on button "1" at bounding box center [312, 274] width 23 height 12
click at [313, 265] on button "4" at bounding box center [312, 260] width 23 height 12
click at [255, 270] on button "<" at bounding box center [249, 274] width 23 height 12
click at [359, 281] on div "x 2 − 9 + 1 4 < ​ x y ⬚ 2 ⬚ n 7 8 9 + – ( ) √ 4 5 6 × ÷ , ⬚ < > 1 2 3 f(x) abc …" at bounding box center [306, 256] width 235 height 75
click at [357, 285] on button "=" at bounding box center [361, 288] width 23 height 12
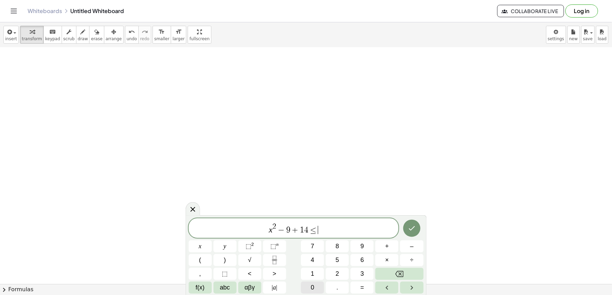
click at [310, 287] on button "0" at bounding box center [312, 288] width 23 height 12
drag, startPoint x: 409, startPoint y: 222, endPoint x: 407, endPoint y: 225, distance: 3.5
click at [407, 225] on div at bounding box center [411, 229] width 23 height 20
click at [407, 227] on button "Done" at bounding box center [411, 228] width 17 height 17
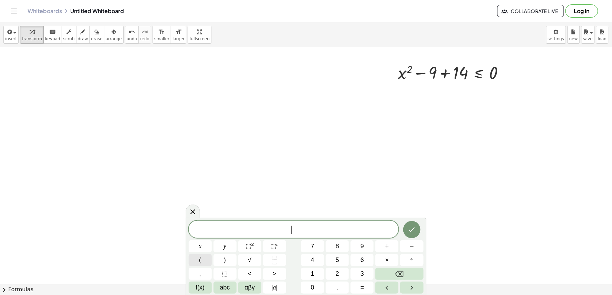
click at [198, 263] on button "(" at bounding box center [200, 260] width 23 height 12
click at [204, 248] on button "x" at bounding box center [200, 247] width 23 height 12
click at [411, 247] on span "–" at bounding box center [411, 246] width 3 height 9
click at [372, 247] on button "9" at bounding box center [361, 247] width 23 height 12
click at [390, 276] on button "Backspace" at bounding box center [399, 274] width 48 height 12
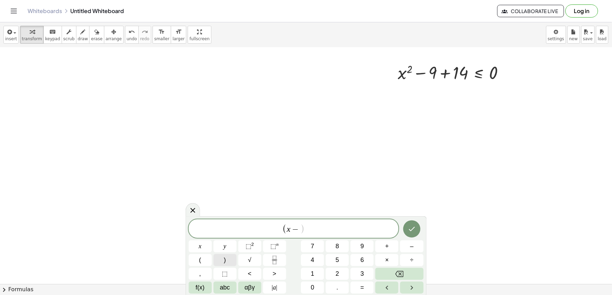
click at [216, 259] on button ")" at bounding box center [224, 260] width 23 height 12
click at [208, 259] on button "(" at bounding box center [200, 260] width 23 height 12
click at [198, 245] on button "x" at bounding box center [200, 247] width 23 height 12
click at [409, 245] on button "–" at bounding box center [411, 247] width 23 height 12
click at [288, 232] on span "−" at bounding box center [284, 229] width 10 height 8
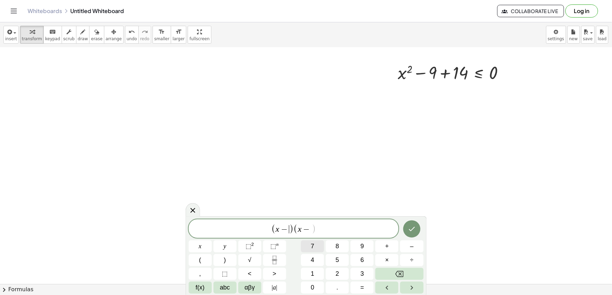
click at [314, 248] on span "7" at bounding box center [312, 246] width 3 height 9
click at [310, 228] on span "−" at bounding box center [309, 229] width 10 height 8
click at [337, 271] on span "2" at bounding box center [337, 274] width 3 height 9
click at [226, 258] on button ")" at bounding box center [224, 260] width 23 height 12
click at [261, 274] on button "<" at bounding box center [249, 274] width 23 height 12
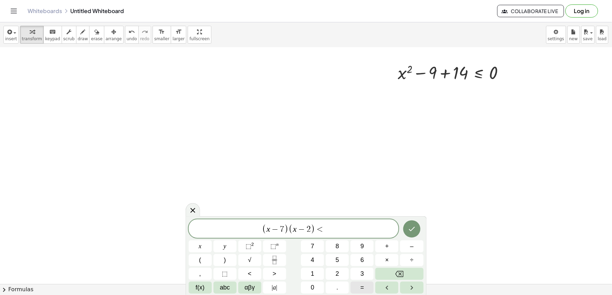
click at [367, 291] on button "=" at bounding box center [361, 288] width 23 height 12
click at [312, 288] on span "0" at bounding box center [312, 287] width 3 height 9
click at [412, 228] on icon "Done" at bounding box center [412, 229] width 8 height 8
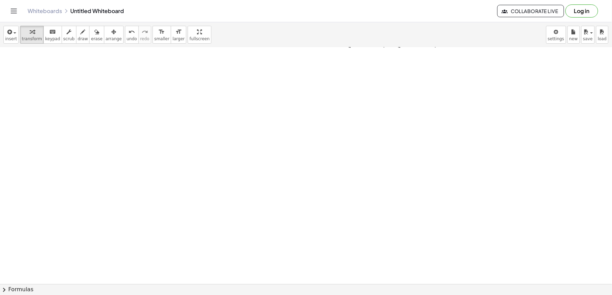
scroll to position [3201, 55]
drag, startPoint x: 396, startPoint y: 125, endPoint x: 386, endPoint y: 133, distance: 13.5
click at [390, 127] on div "+ x · ( + x − 7 ) · ( + x − 2 ) ≤ 0" at bounding box center [412, 114] width 158 height 30
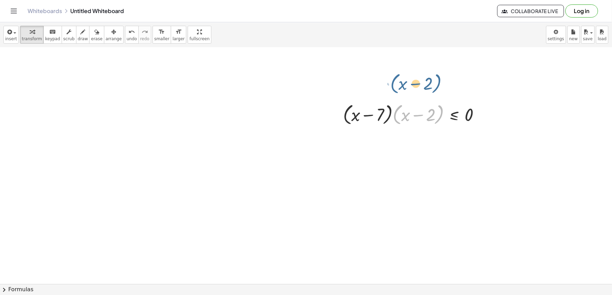
drag, startPoint x: 388, startPoint y: 116, endPoint x: 387, endPoint y: 108, distance: 8.4
click at [384, 104] on div at bounding box center [413, 114] width 149 height 26
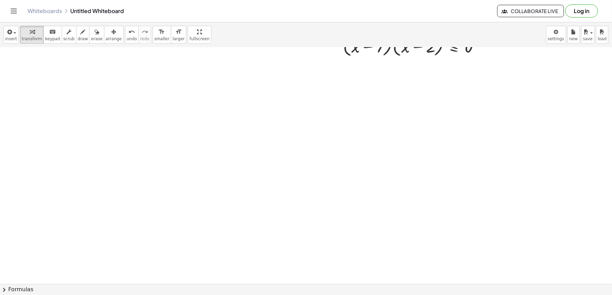
scroll to position [3278, 55]
drag, startPoint x: 366, startPoint y: 126, endPoint x: 356, endPoint y: 129, distance: 10.8
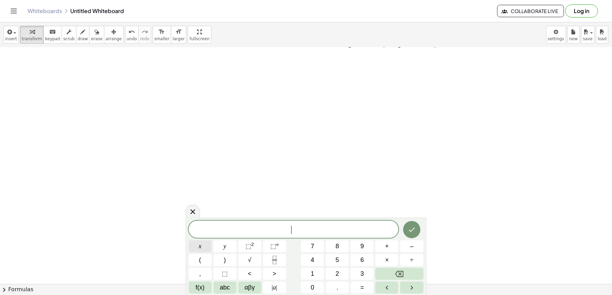
click at [202, 246] on button "x" at bounding box center [200, 247] width 23 height 12
click at [254, 248] on button "⬚ 2" at bounding box center [249, 247] width 23 height 12
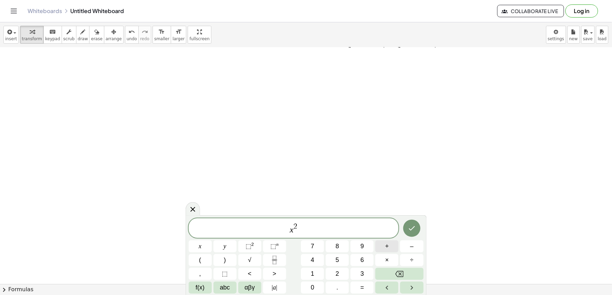
click at [387, 243] on button "+" at bounding box center [386, 247] width 23 height 12
click at [198, 242] on button "x" at bounding box center [200, 247] width 23 height 12
click at [419, 247] on button "–" at bounding box center [411, 247] width 23 height 12
click at [313, 272] on span "1" at bounding box center [312, 274] width 3 height 9
click at [332, 261] on button "5" at bounding box center [337, 260] width 23 height 12
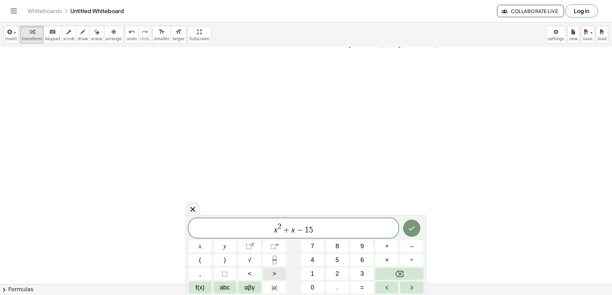
click at [277, 274] on button ">" at bounding box center [274, 274] width 23 height 12
click at [313, 294] on button "0" at bounding box center [312, 288] width 23 height 12
click at [415, 228] on icon "Done" at bounding box center [412, 228] width 8 height 8
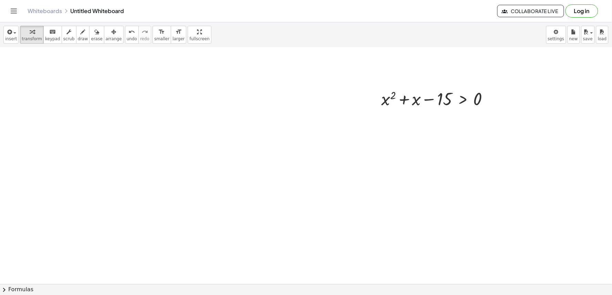
scroll to position [3323, 55]
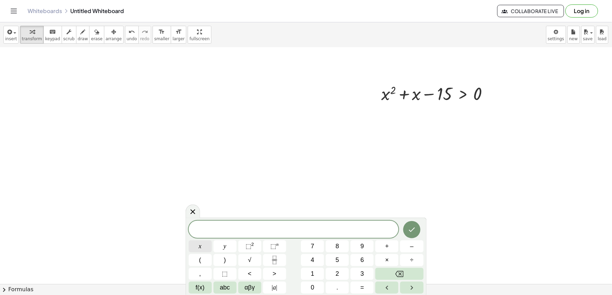
click at [204, 252] on button "x" at bounding box center [200, 247] width 23 height 12
click at [372, 278] on div "x ​ x y ⬚ 2 ⬚ n 7 8 9 + – ( ) √ 4 5 6 × ÷ , ⬚ < > 1 2 3 f(x) abc αβγ | a | 0 . =" at bounding box center [306, 257] width 235 height 73
click at [394, 277] on button "Backspace" at bounding box center [399, 274] width 48 height 12
click at [207, 255] on button "(" at bounding box center [200, 260] width 23 height 12
click at [209, 249] on button "x" at bounding box center [200, 247] width 23 height 12
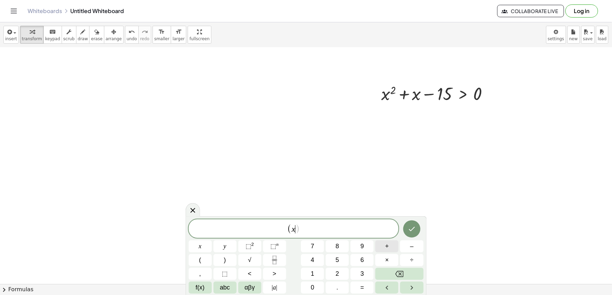
click at [391, 248] on button "+" at bounding box center [386, 247] width 23 height 12
click at [229, 263] on button ")" at bounding box center [224, 260] width 23 height 12
click at [201, 257] on button "(" at bounding box center [200, 260] width 23 height 12
click at [202, 244] on button "x" at bounding box center [200, 247] width 23 height 12
click at [408, 249] on button "–" at bounding box center [411, 247] width 23 height 12
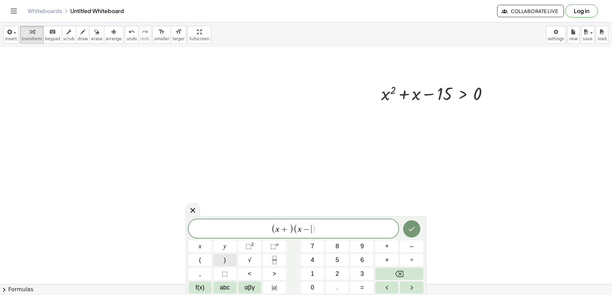
click at [232, 263] on button ")" at bounding box center [224, 260] width 23 height 12
click at [290, 229] on span ")" at bounding box center [291, 229] width 4 height 10
click at [315, 229] on span ")" at bounding box center [316, 229] width 4 height 10
click at [357, 231] on span "( x + 5 ) ( x − 3 ) ​" at bounding box center [294, 229] width 210 height 11
click at [274, 274] on span ">" at bounding box center [275, 274] width 4 height 9
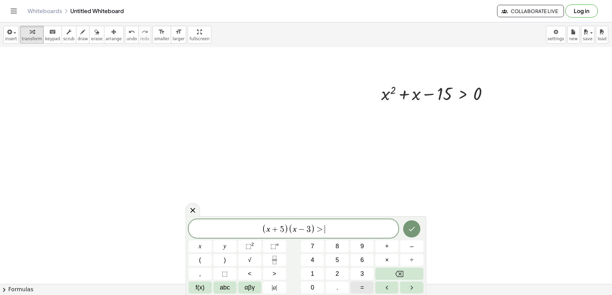
click at [362, 281] on div "( x + 5 ) ( x − 3 ) > ​ x y ⬚ 2 ⬚ n 7 8 9 + – ( ) √ 4 5 6 × ÷ , ⬚ < > 1 2 3 f(x…" at bounding box center [306, 257] width 235 height 74
click at [310, 289] on button "0" at bounding box center [312, 288] width 23 height 12
click at [414, 224] on button "Done" at bounding box center [411, 229] width 17 height 17
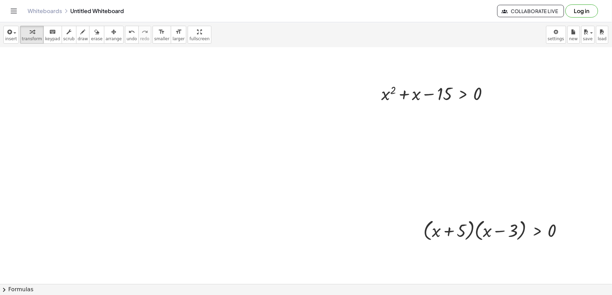
scroll to position [3476, 55]
